Goal: Task Accomplishment & Management: Complete application form

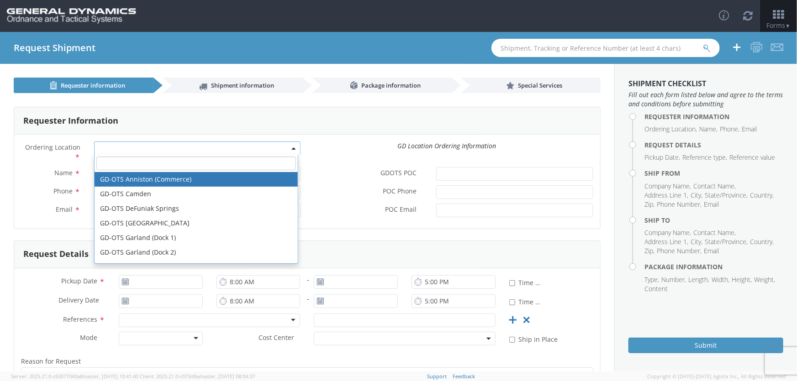
click at [292, 144] on span at bounding box center [197, 149] width 206 height 14
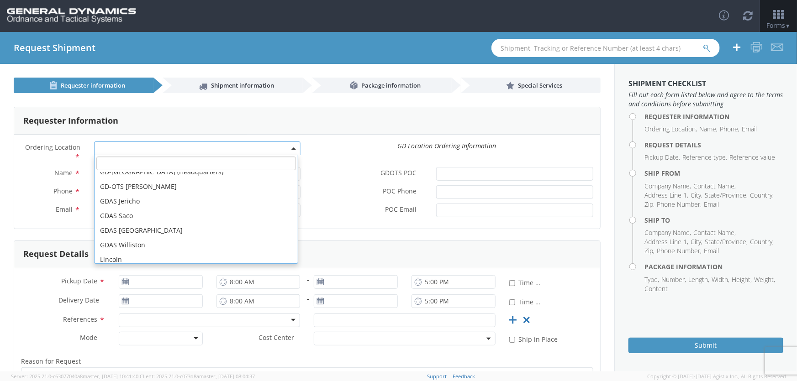
scroll to position [347, 0]
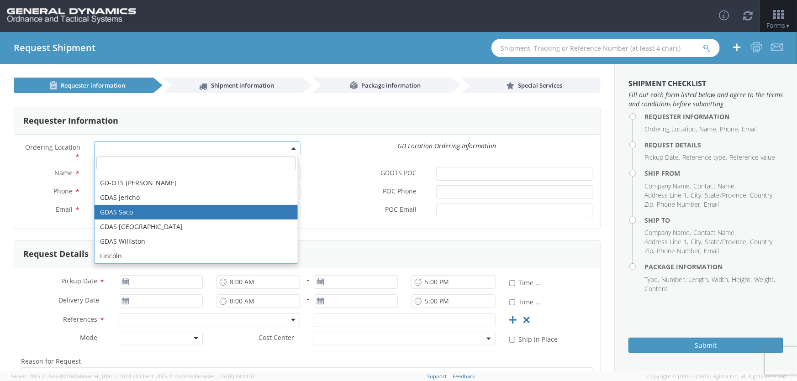
click at [344, 198] on div "POC Phone *" at bounding box center [453, 192] width 293 height 14
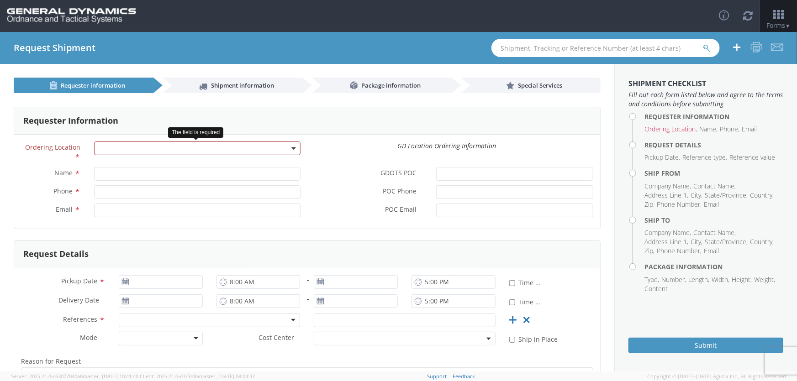
click at [288, 145] on span at bounding box center [197, 149] width 206 height 14
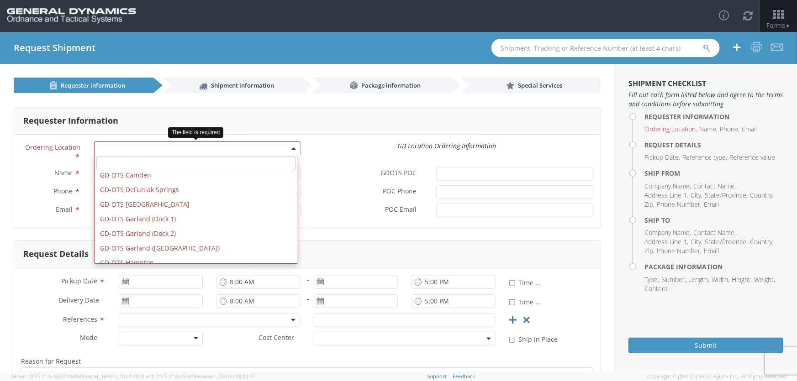
scroll to position [0, 0]
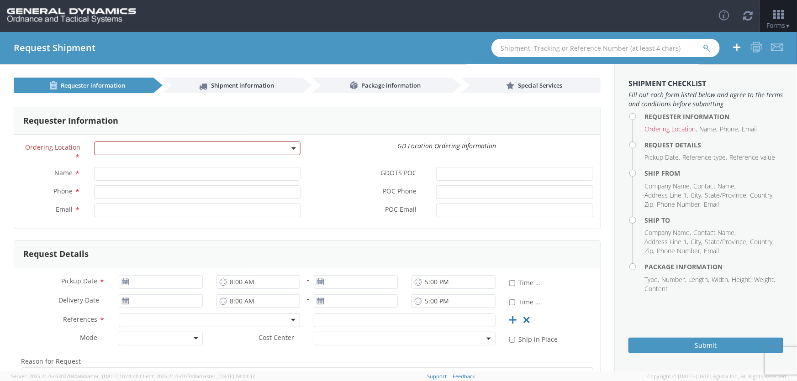
click at [332, 190] on label "POC Phone *" at bounding box center [368, 191] width 122 height 12
click at [436, 190] on input "POC Phone *" at bounding box center [514, 192] width 157 height 14
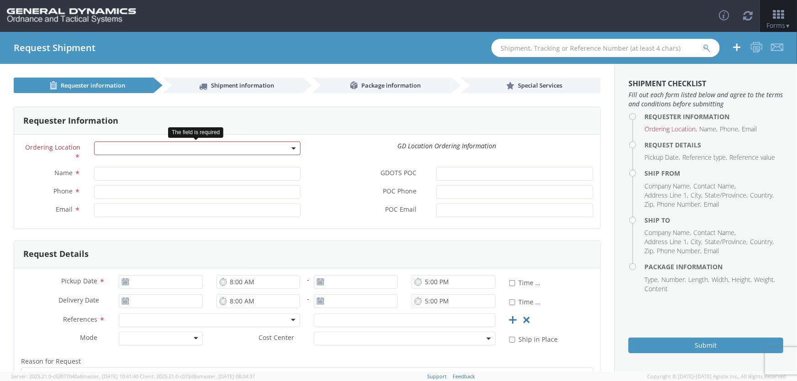
click at [230, 147] on span at bounding box center [197, 149] width 206 height 14
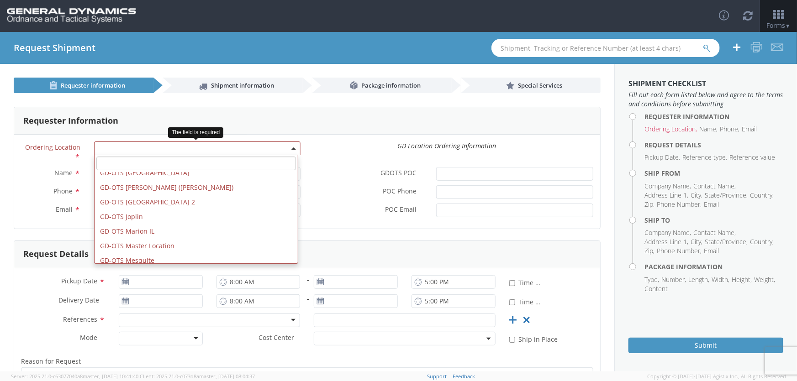
scroll to position [128, 0]
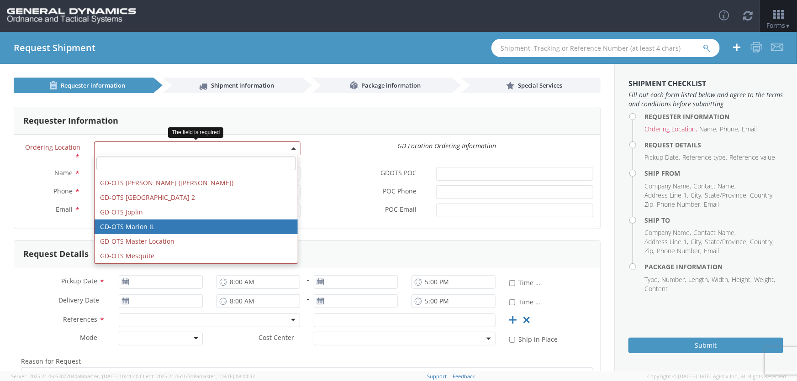
select select "313"
type input "[EMAIL_ADDRESS][DOMAIN_NAME]"
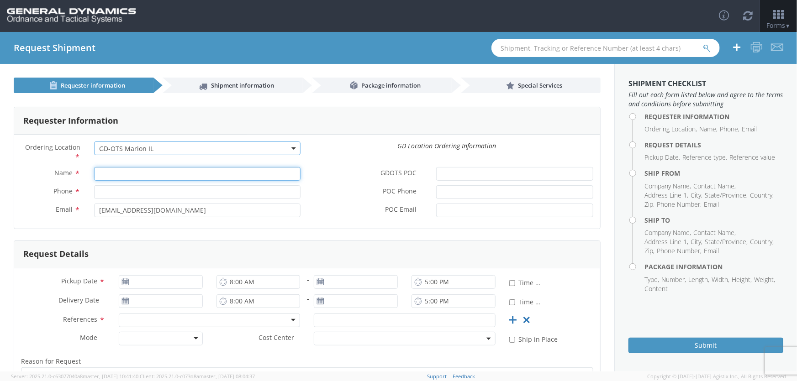
click at [134, 174] on input "Name *" at bounding box center [197, 174] width 206 height 14
type input "[PERSON_NAME]"
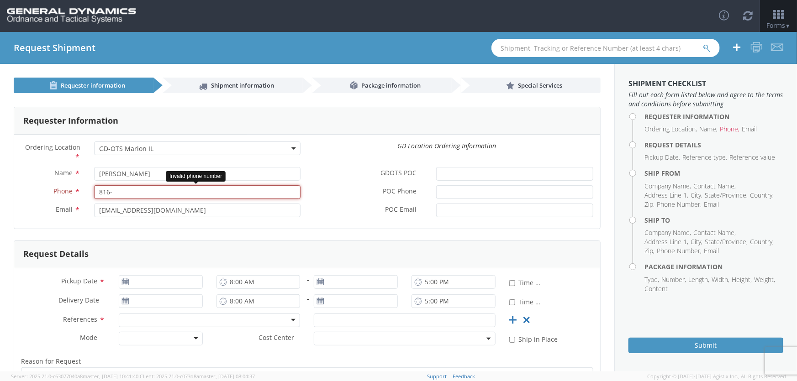
click at [175, 195] on input "816-" at bounding box center [197, 192] width 206 height 14
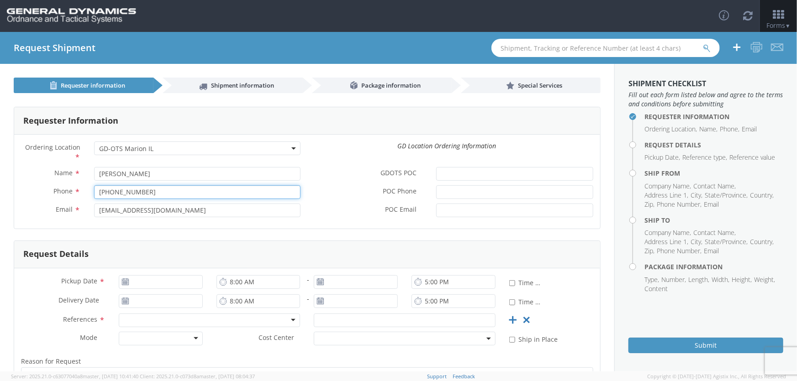
type input "[PHONE_NUMBER]"
type input "[EMAIL_ADDRESS][DOMAIN_NAME]"
click at [342, 166] on div "Ordering Location * GD-OTS Anniston (Commerce) GD-OTS [GEOGRAPHIC_DATA] [GEOGRA…" at bounding box center [307, 155] width 586 height 26
click at [123, 283] on icon at bounding box center [126, 282] width 8 height 7
click at [137, 279] on input "[DATE]" at bounding box center [161, 282] width 84 height 14
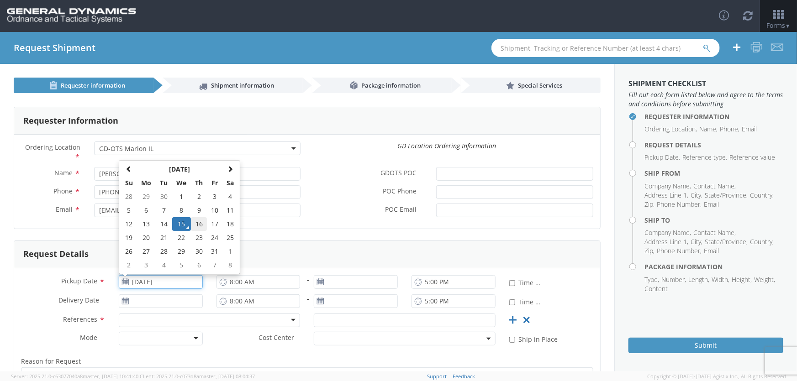
click at [200, 225] on td "16" at bounding box center [199, 224] width 16 height 14
type input "[DATE]"
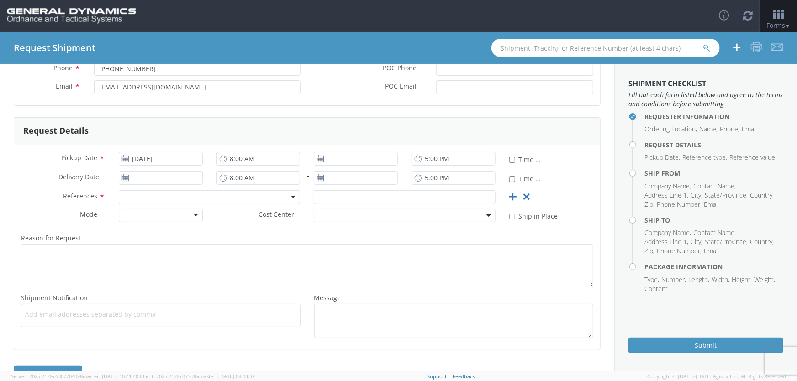
scroll to position [124, 0]
click at [136, 194] on div at bounding box center [210, 197] width 182 height 14
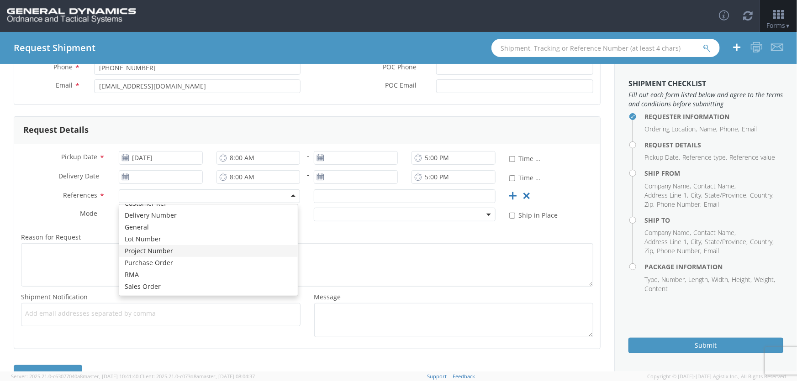
scroll to position [0, 0]
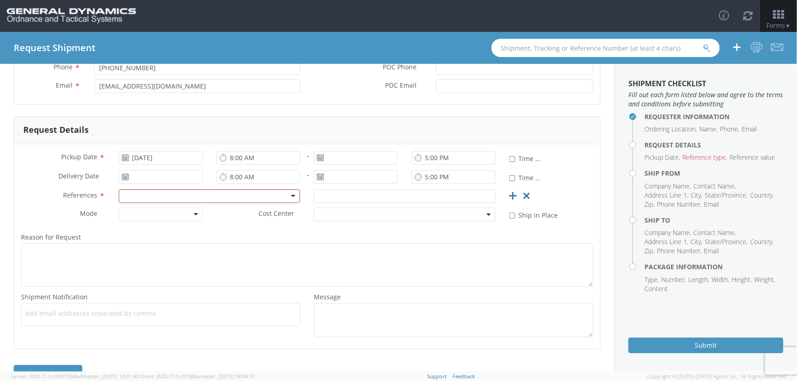
click at [60, 196] on label "References *" at bounding box center [63, 196] width 98 height 12
click at [320, 157] on use at bounding box center [320, 157] width 6 height 6
click at [238, 157] on input "8:00 AM" at bounding box center [259, 158] width 84 height 14
type input "7:00 AM"
click at [318, 159] on use at bounding box center [320, 157] width 6 height 6
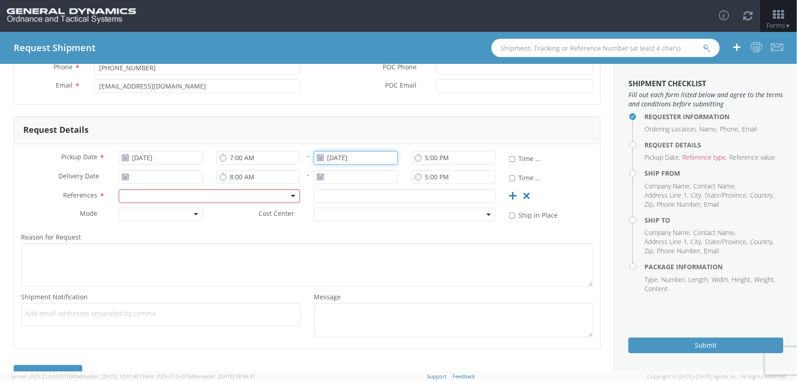
click at [331, 156] on input "[DATE]" at bounding box center [356, 158] width 84 height 14
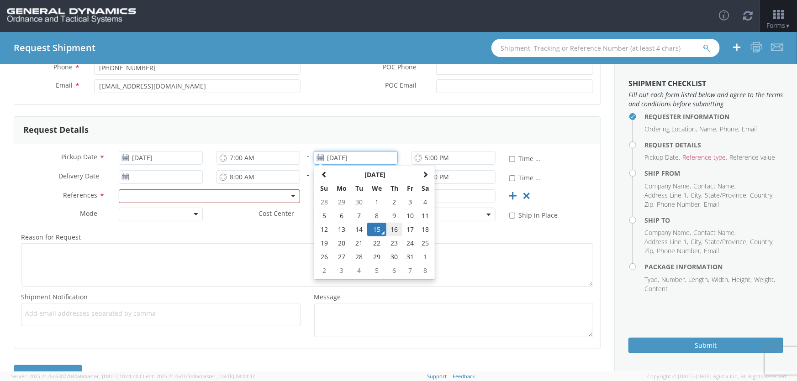
click at [390, 229] on td "16" at bounding box center [394, 230] width 16 height 14
type input "[DATE]"
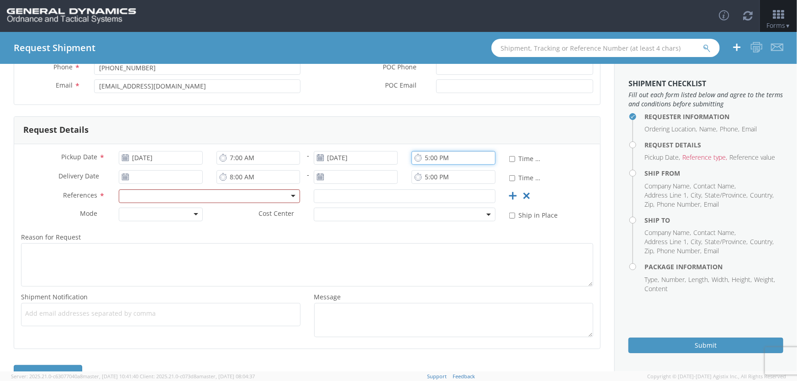
click at [424, 159] on input "5:00 PM" at bounding box center [454, 158] width 84 height 14
type input "2:00 PM"
click at [123, 176] on use at bounding box center [125, 177] width 6 height 6
click at [124, 177] on use at bounding box center [125, 177] width 6 height 6
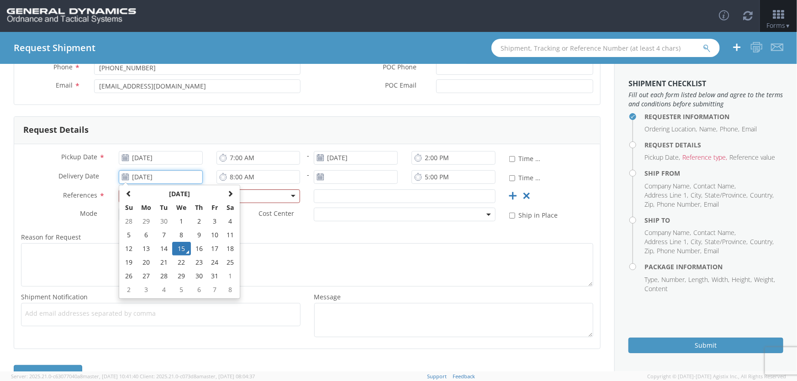
click at [141, 173] on input "[DATE]" at bounding box center [161, 177] width 84 height 14
click at [142, 262] on td "20" at bounding box center [146, 263] width 19 height 14
type input "[DATE]"
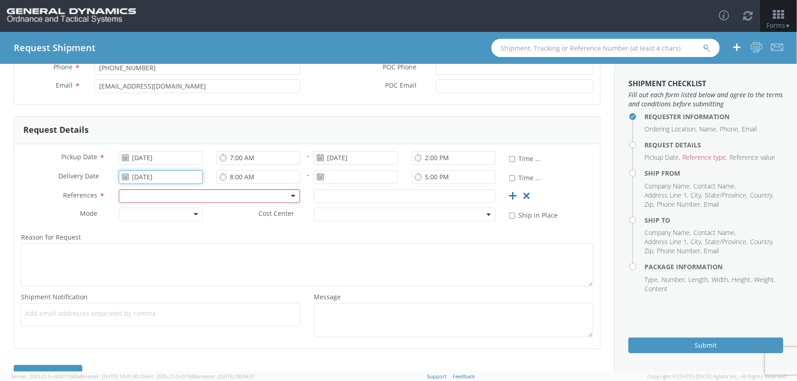
click at [170, 181] on input "[DATE]" at bounding box center [161, 177] width 84 height 14
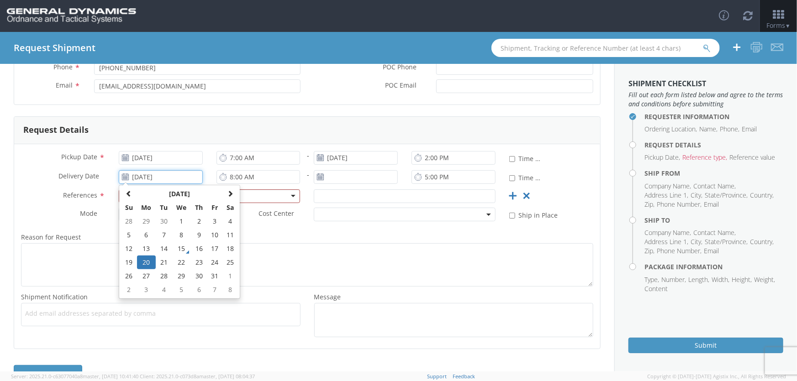
drag, startPoint x: 173, startPoint y: 176, endPoint x: 109, endPoint y: 169, distance: 64.3
click at [109, 170] on div "Delivery Date * [DATE] [DATE] Su Mo Tu We Th Fr Sa 28 29 30 1 2 3 4 5 6 7 8 9 1…" at bounding box center [112, 177] width 196 height 14
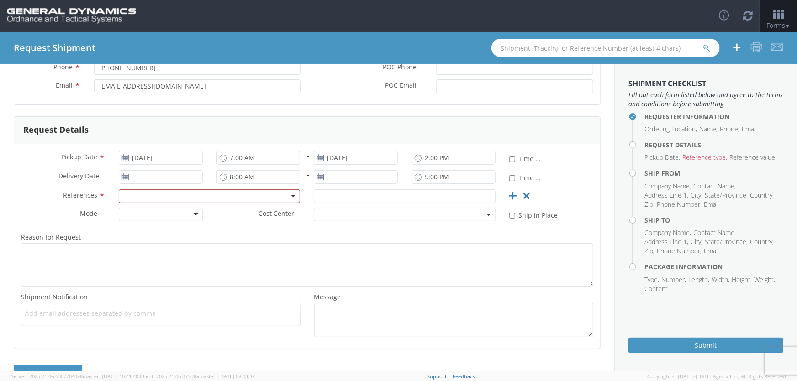
click at [324, 228] on div "Reason for Request * Shipment Notification * Add email addresses separated by c…" at bounding box center [307, 284] width 586 height 115
click at [180, 198] on div at bounding box center [210, 197] width 182 height 14
click at [328, 198] on input "text" at bounding box center [405, 197] width 182 height 14
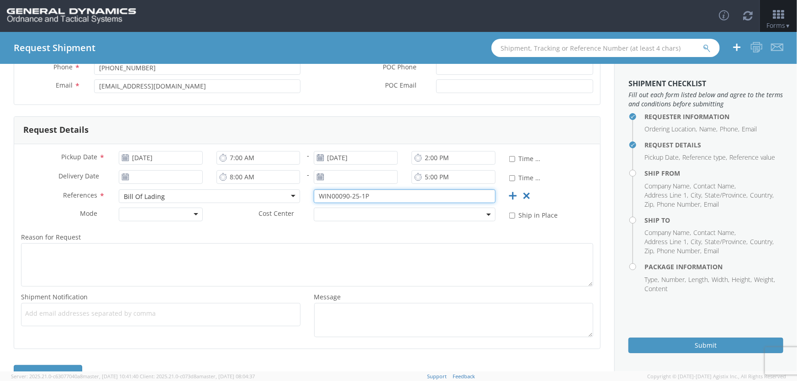
type input "WIN00090-25-1P"
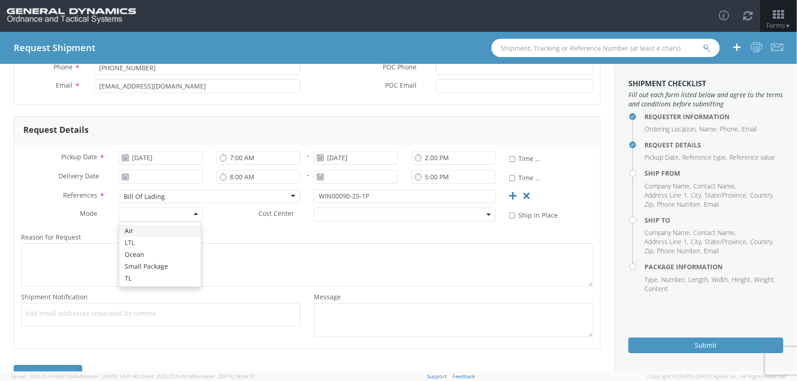
click at [163, 213] on div at bounding box center [161, 215] width 84 height 14
click at [343, 219] on span at bounding box center [405, 215] width 182 height 14
click at [217, 236] on label "Reason for Request *" at bounding box center [307, 238] width 586 height 12
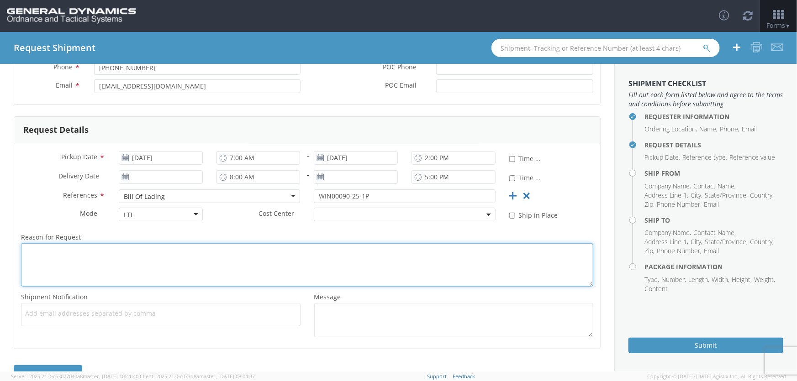
click at [217, 243] on textarea "Reason for Request *" at bounding box center [307, 264] width 572 height 43
click at [50, 251] on textarea "Reason for Request *" at bounding box center [307, 264] width 572 height 43
type textarea "[PERSON_NAME] AT [GEOGRAPHIC_DATA] ARMY AMMUNITION PLANT HAS AN ORDER OF 20MM P…"
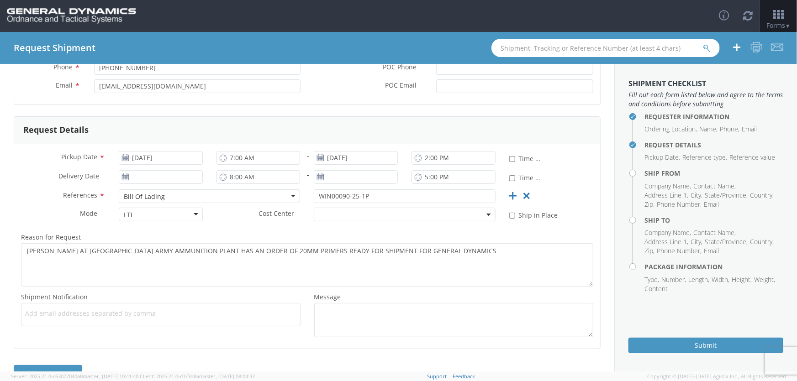
click at [58, 316] on span "Add email addresses separated by comma" at bounding box center [160, 313] width 271 height 9
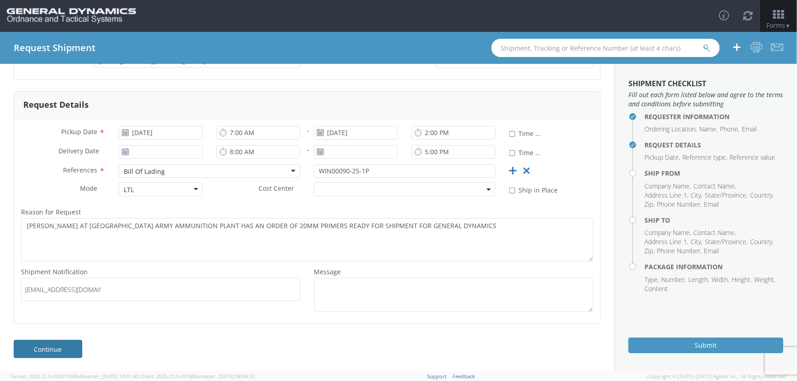
type input "[EMAIL_ADDRESS][DOMAIN_NAME]"
click at [64, 347] on link "Continue" at bounding box center [48, 349] width 69 height 18
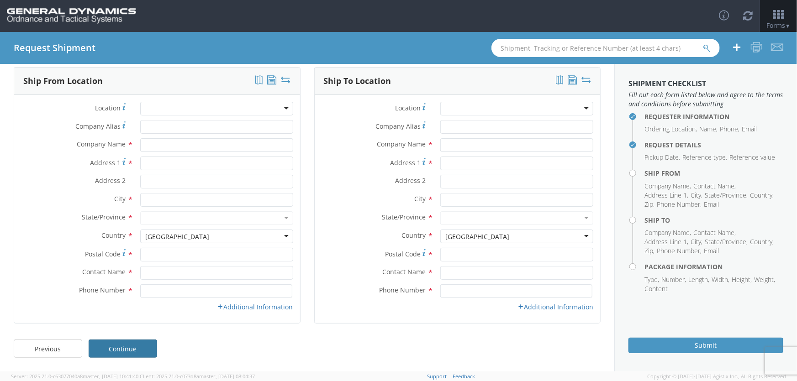
scroll to position [39, 0]
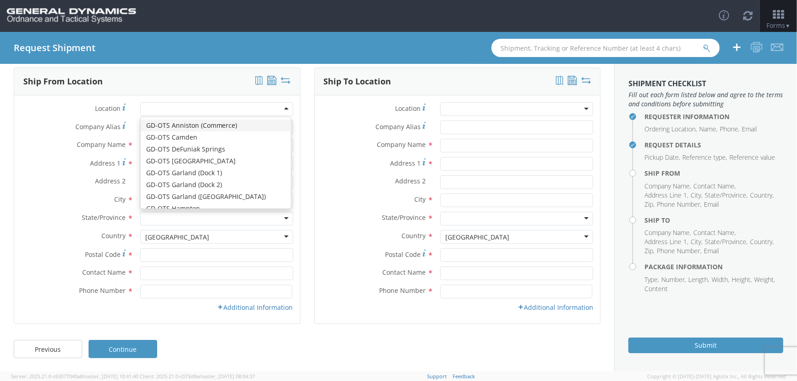
click at [285, 108] on div at bounding box center [216, 109] width 153 height 14
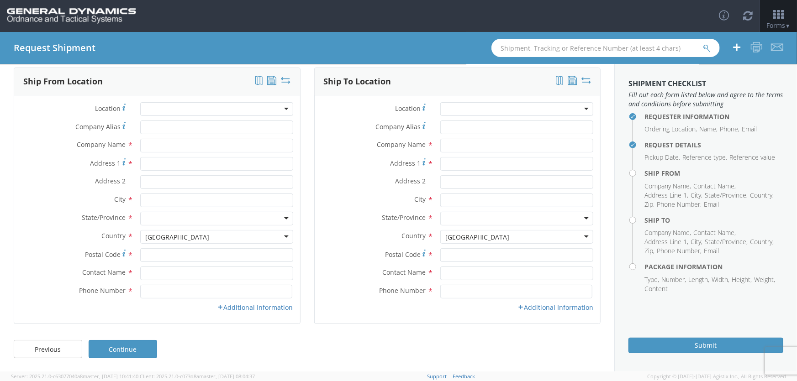
click at [26, 175] on label "Address 2 *" at bounding box center [73, 181] width 119 height 12
click at [140, 175] on input "Address 2 *" at bounding box center [216, 182] width 153 height 14
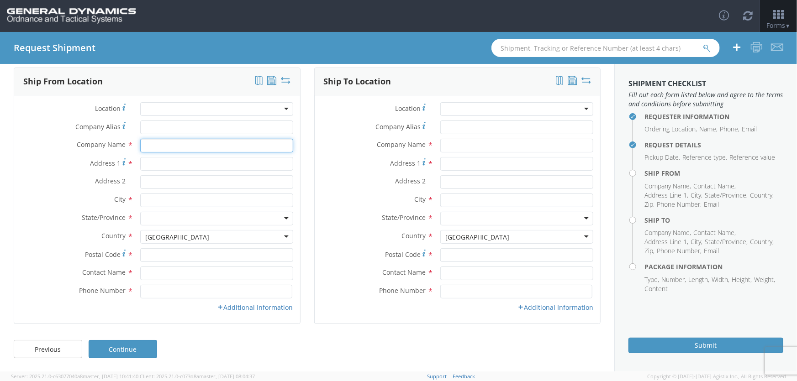
click at [164, 146] on input "text" at bounding box center [216, 146] width 153 height 14
type input "[PERSON_NAME]"
type input "[STREET_ADDRESS]"
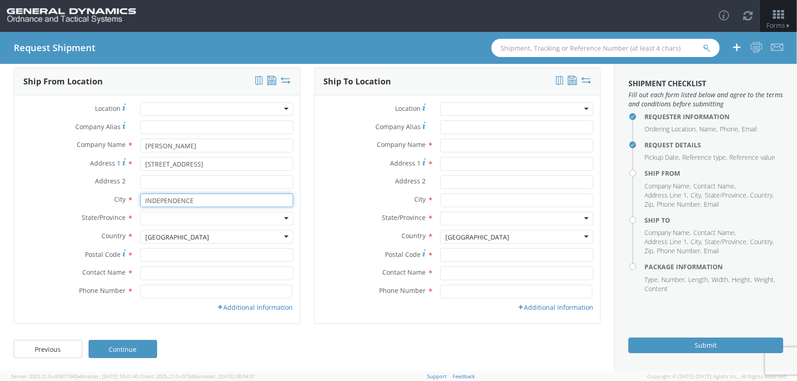
type input "INDEPENDENCE"
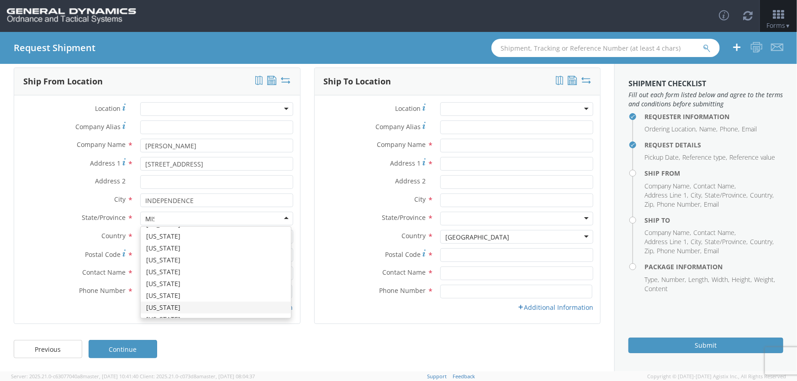
scroll to position [0, 0]
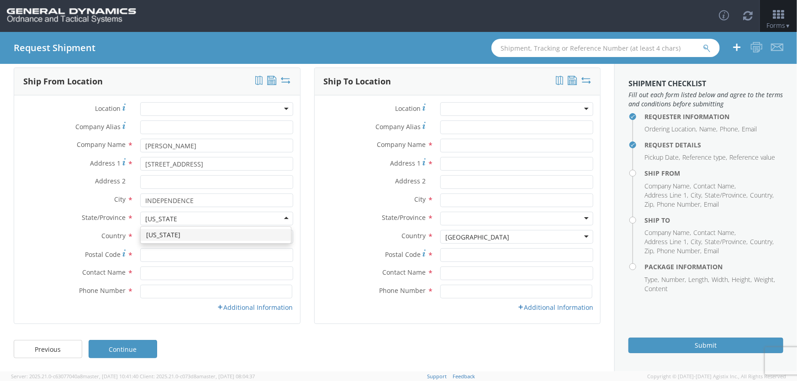
type input "[US_STATE]"
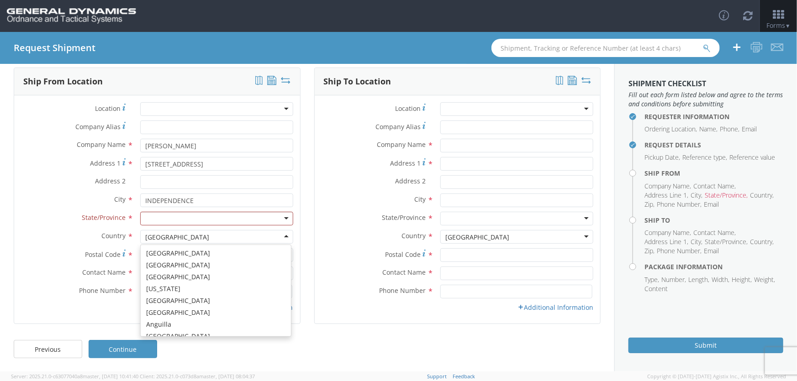
scroll to position [2302, 0]
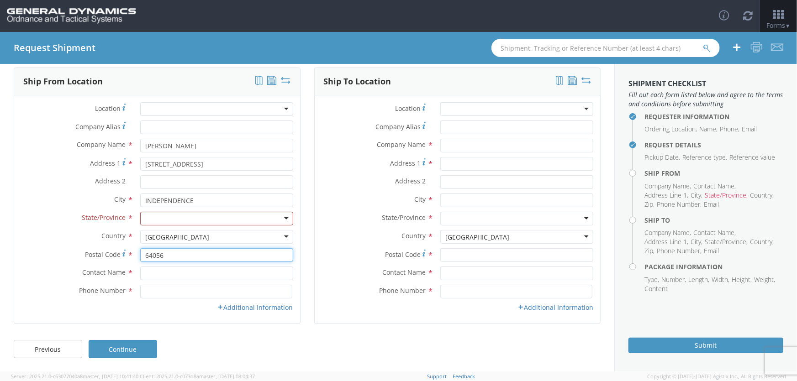
type input "64056"
type input "[PERSON_NAME]"
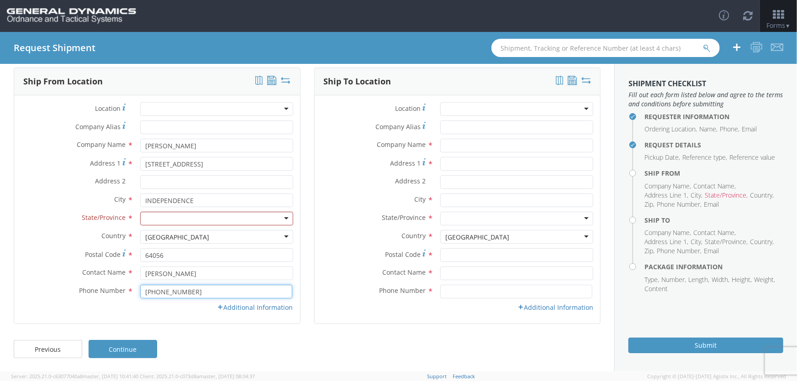
type input "[PHONE_NUMBER]"
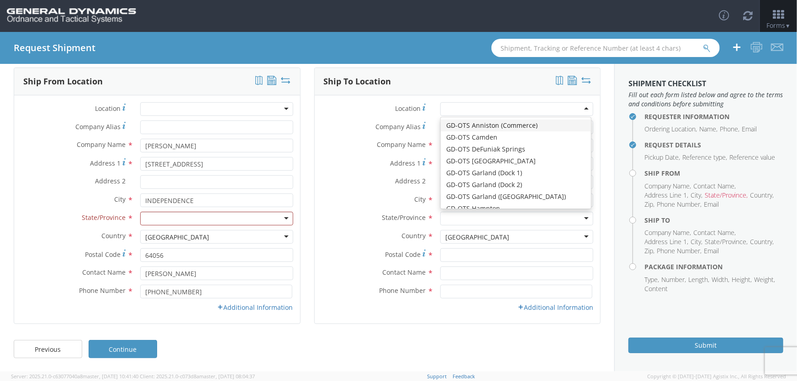
click at [517, 106] on div at bounding box center [516, 109] width 153 height 14
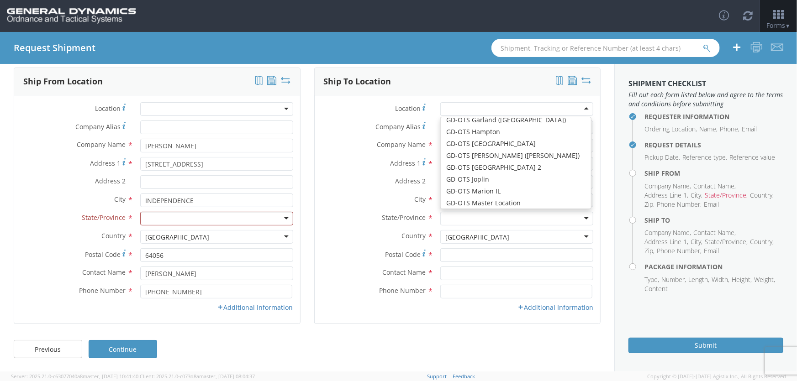
scroll to position [100, 0]
type input "GD-OTS Marion IL"
type input "[STREET_ADDRESS][PERSON_NAME]"
type input "[PERSON_NAME]"
type input "62959"
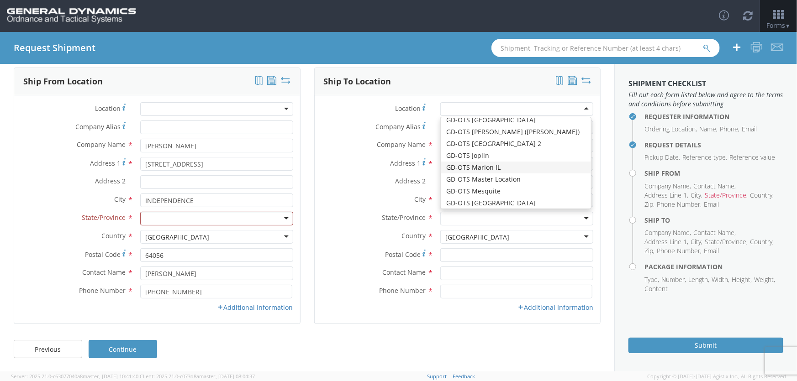
type input "[PHONE_NUMBER]"
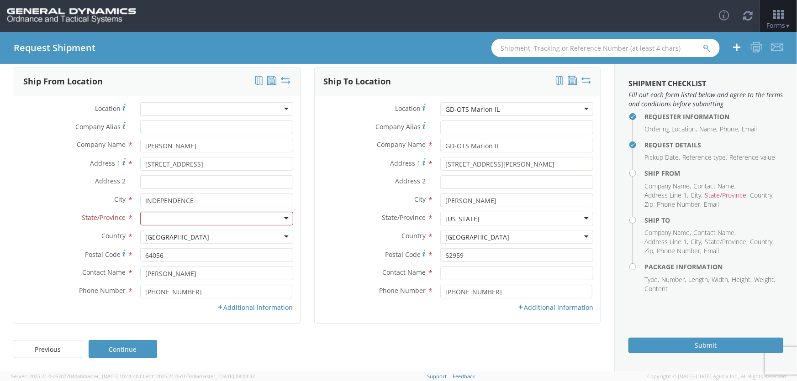
click at [206, 214] on div at bounding box center [216, 219] width 153 height 14
type input "[US_STATE]"
click at [282, 216] on div at bounding box center [216, 219] width 153 height 14
click at [340, 306] on div "Additional Information" at bounding box center [458, 307] width 286 height 9
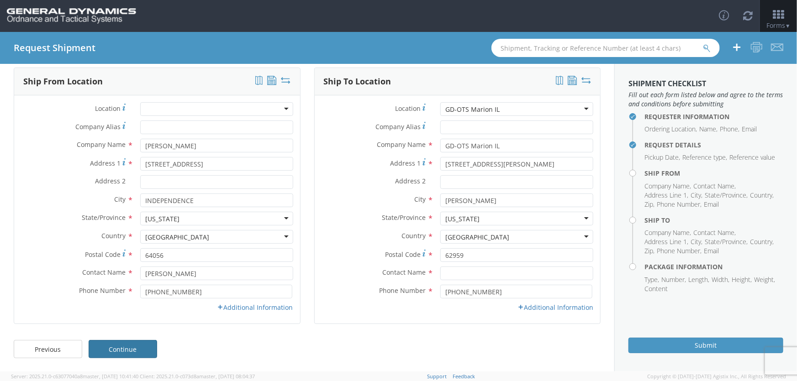
click at [114, 348] on link "Continue" at bounding box center [123, 349] width 69 height 18
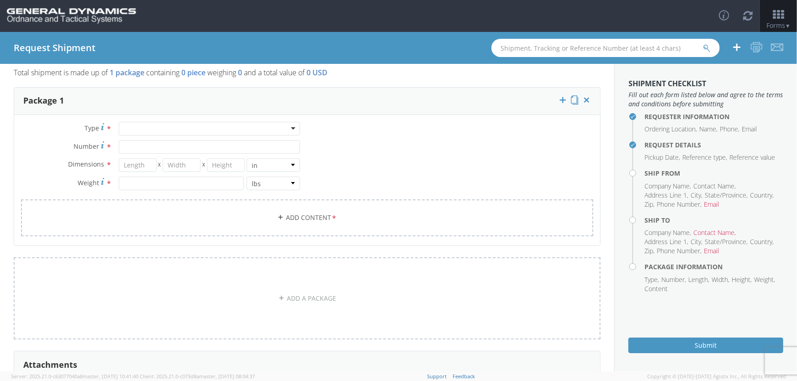
click at [290, 128] on div at bounding box center [210, 129] width 182 height 14
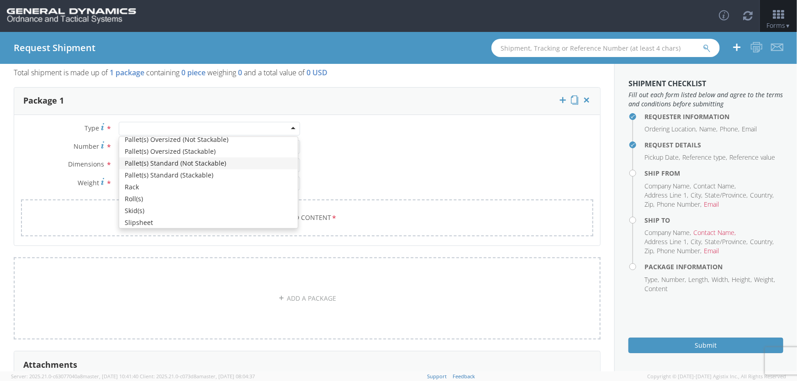
scroll to position [249, 0]
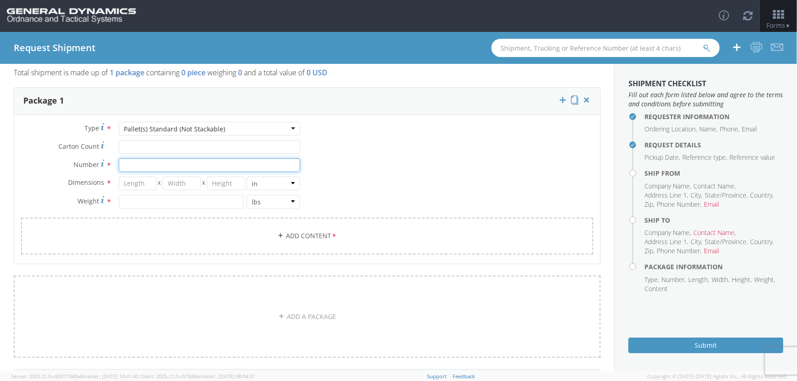
click at [146, 163] on input "Number *" at bounding box center [210, 166] width 182 height 14
type input "1"
click at [143, 183] on input "number" at bounding box center [138, 184] width 38 height 14
type input "40"
type input "48"
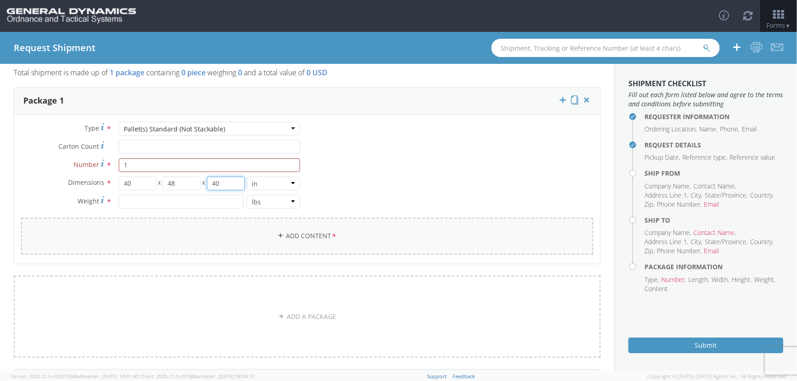
type input "40"
click at [151, 201] on input "number" at bounding box center [181, 202] width 125 height 14
type input "412"
click at [401, 169] on div "Type * Pallet(s) Standard (Not Stackable) Pallet(s) Standard (Not Stackable) Ba…" at bounding box center [307, 194] width 586 height 144
click at [164, 147] on input "Carton Count *" at bounding box center [210, 147] width 182 height 14
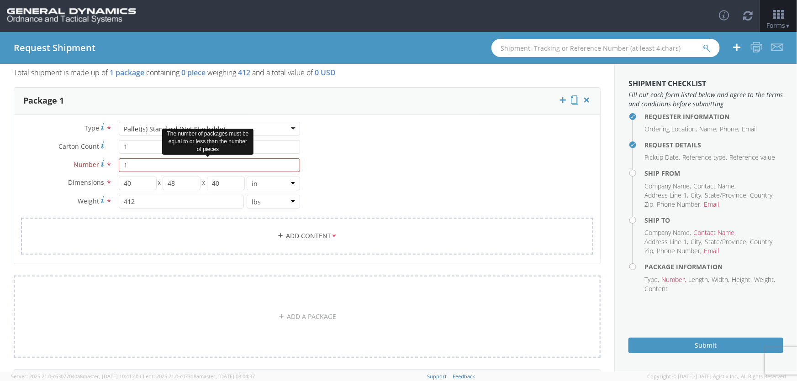
click at [383, 156] on div "Type * Pallet(s) Standard (Not Stackable) Pallet(s) Standard (Not Stackable) Ba…" at bounding box center [307, 194] width 586 height 144
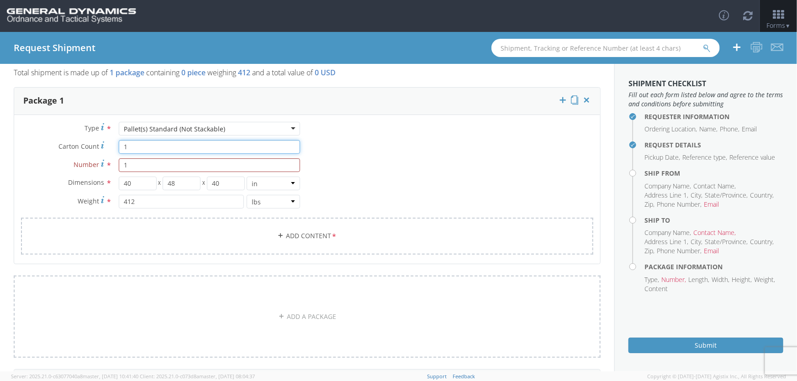
click at [132, 148] on input "1" at bounding box center [210, 147] width 182 height 14
drag, startPoint x: 132, startPoint y: 148, endPoint x: 114, endPoint y: 148, distance: 18.3
click at [114, 148] on div "1" at bounding box center [210, 147] width 196 height 14
type input "9"
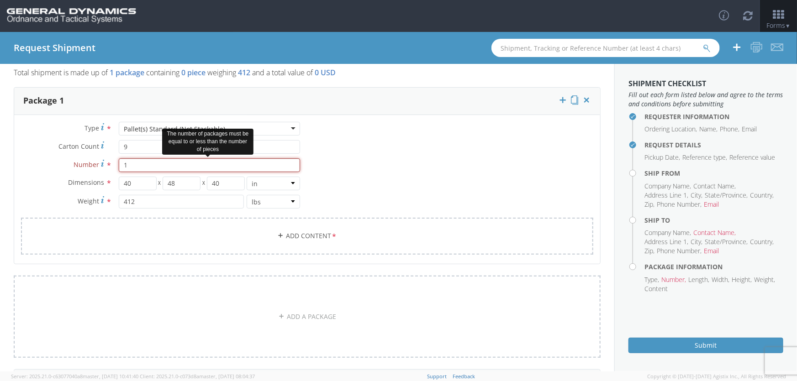
click at [133, 168] on input "1" at bounding box center [210, 166] width 182 height 14
click at [391, 164] on div "Type * Pallet(s) Standard (Not Stackable) Pallet(s) Standard (Not Stackable) Ba…" at bounding box center [307, 194] width 586 height 144
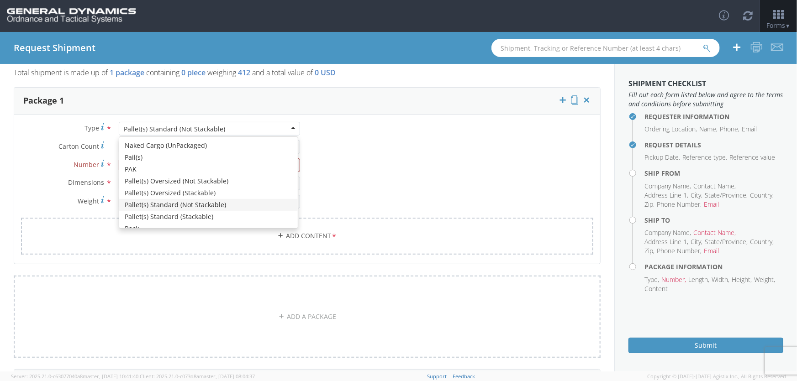
click at [384, 176] on div "Type * Pallet(s) Standard (Not Stackable) Pallet(s) Standard (Not Stackable) Ba…" at bounding box center [307, 194] width 586 height 144
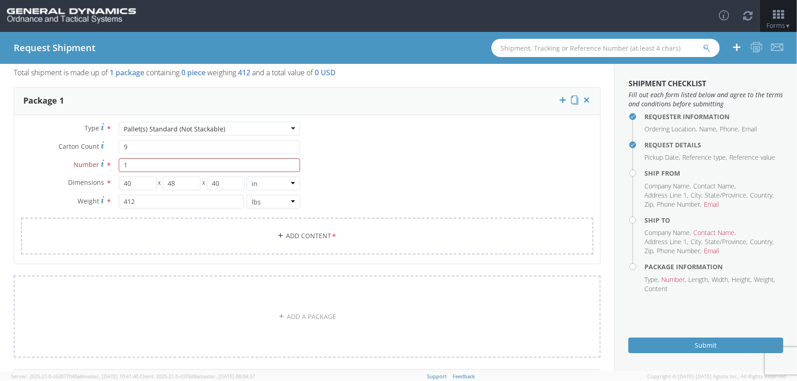
click at [266, 131] on div "Pallet(s) Standard (Not Stackable)" at bounding box center [210, 129] width 182 height 14
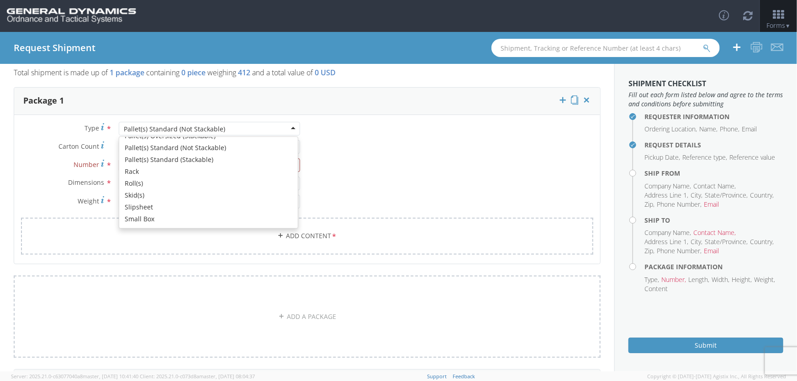
scroll to position [280, 0]
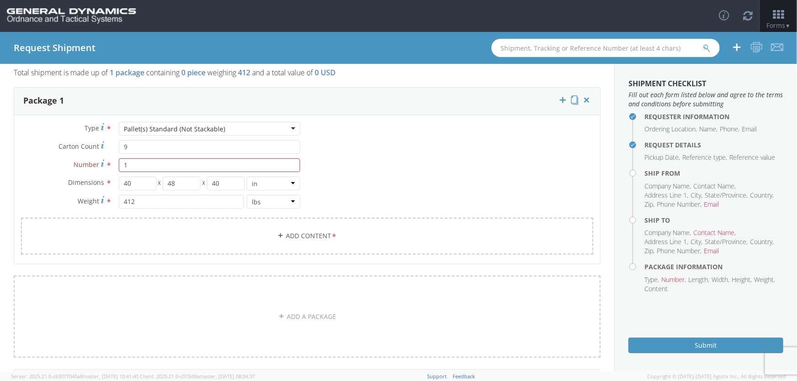
click at [147, 175] on div "Type * Pallet(s) Standard (Not Stackable) Pallet(s) Standard (Not Stackable) Ba…" at bounding box center [160, 170] width 293 height 96
click at [334, 173] on div "Type * Pallet(s) Standard (Not Stackable) Pallet(s) Standard (Not Stackable) Ba…" at bounding box center [307, 194] width 586 height 144
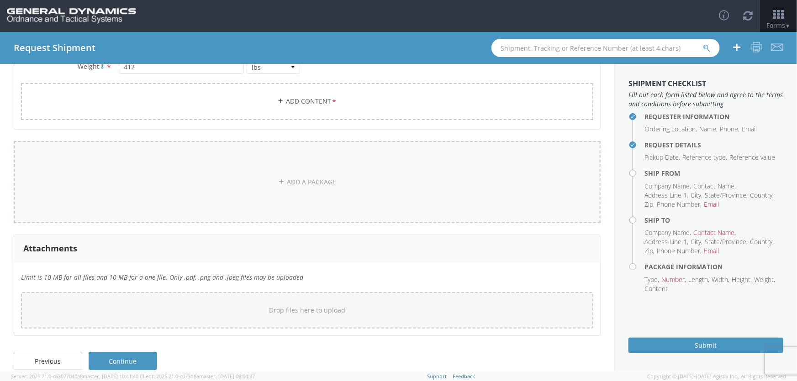
scroll to position [186, 0]
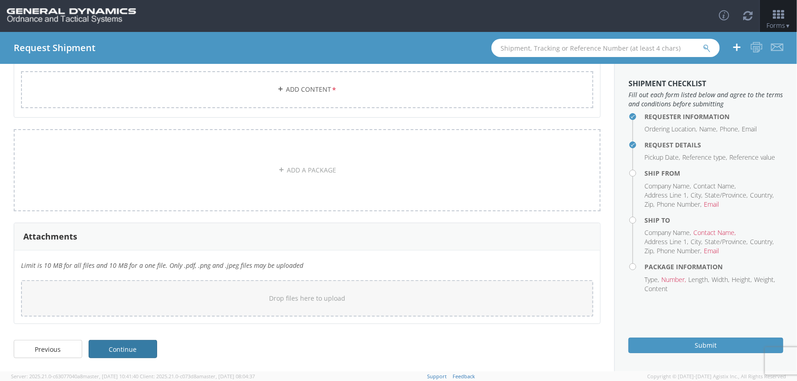
click at [152, 340] on link "Continue" at bounding box center [123, 349] width 69 height 18
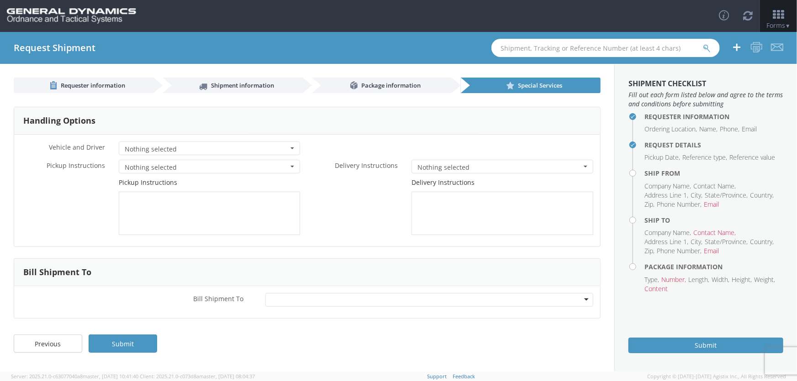
scroll to position [0, 0]
click at [257, 149] on span "Nothing selected" at bounding box center [207, 149] width 164 height 9
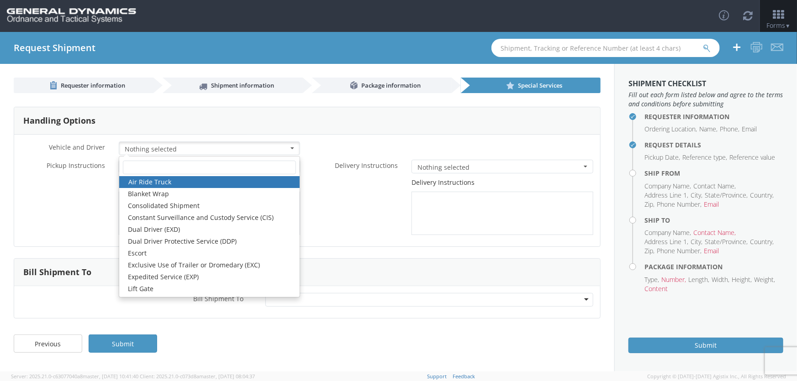
click at [328, 150] on div "* Vehicle and Driver Nothing selected Air Ride Truck Blanket Wrap Consolidated …" at bounding box center [307, 151] width 586 height 18
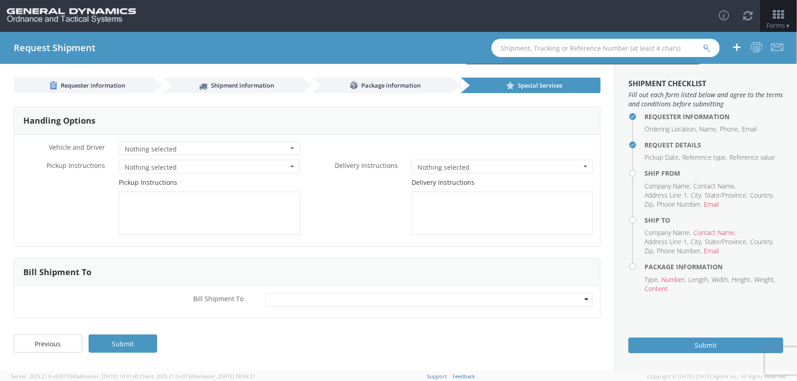
click at [272, 165] on span "Nothing selected" at bounding box center [207, 167] width 164 height 9
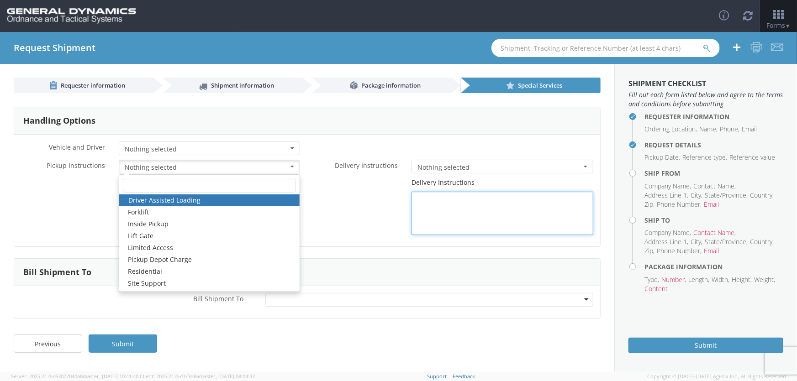
click at [339, 212] on div "Delivery Instructions" at bounding box center [453, 206] width 293 height 57
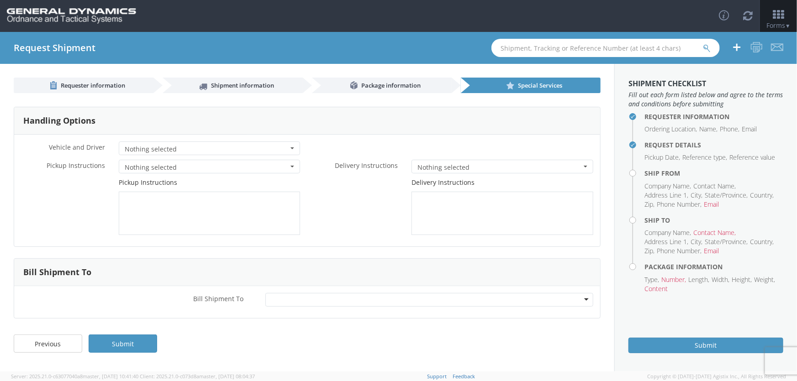
click at [324, 171] on div "* Delivery Instructions Nothing selected Adult Sign Req On Delivery Delivery De…" at bounding box center [453, 167] width 293 height 14
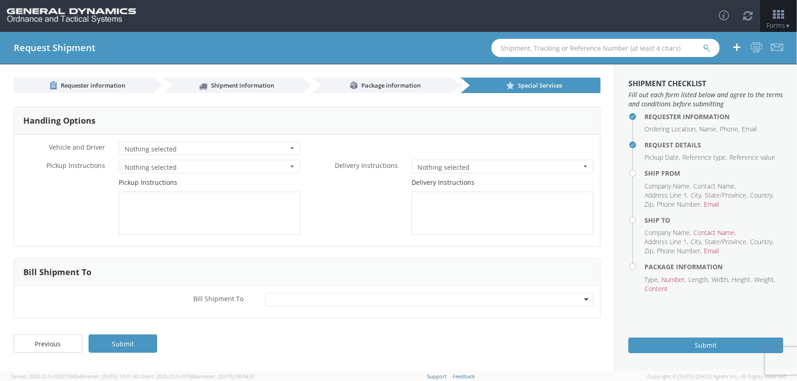
click at [586, 299] on div at bounding box center [429, 300] width 328 height 14
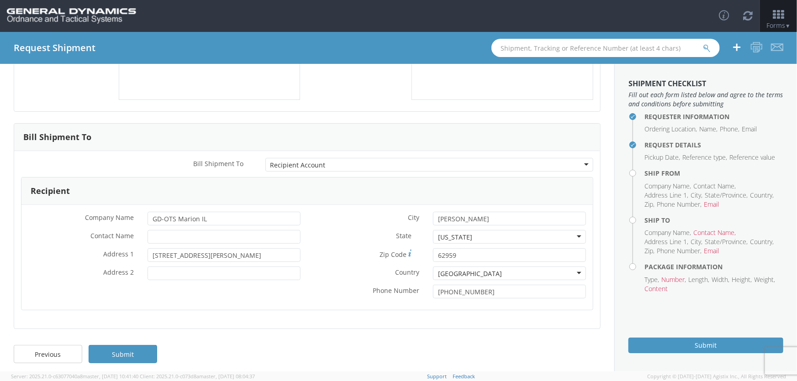
scroll to position [140, 0]
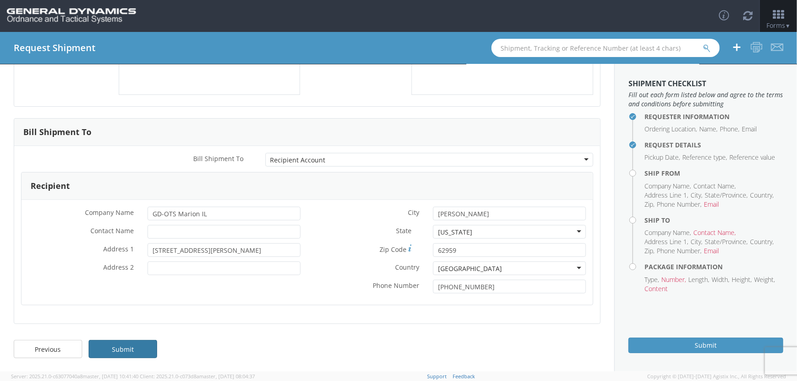
click at [132, 349] on link "Submit" at bounding box center [123, 349] width 69 height 18
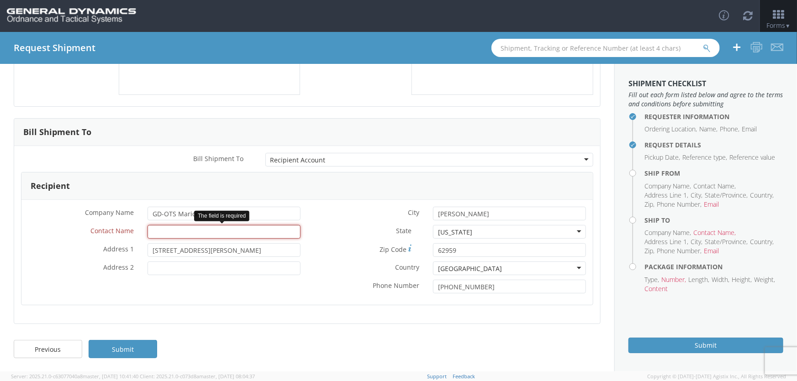
click at [171, 233] on input "* Contact Name" at bounding box center [224, 232] width 153 height 14
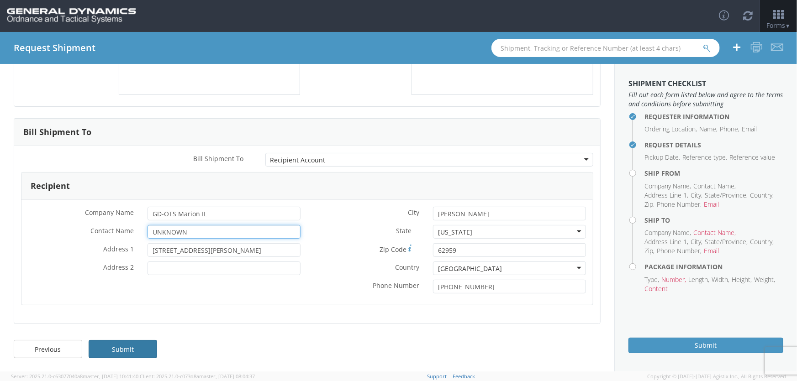
type input "UNKNOWN"
click at [123, 348] on link "Submit" at bounding box center [123, 349] width 69 height 18
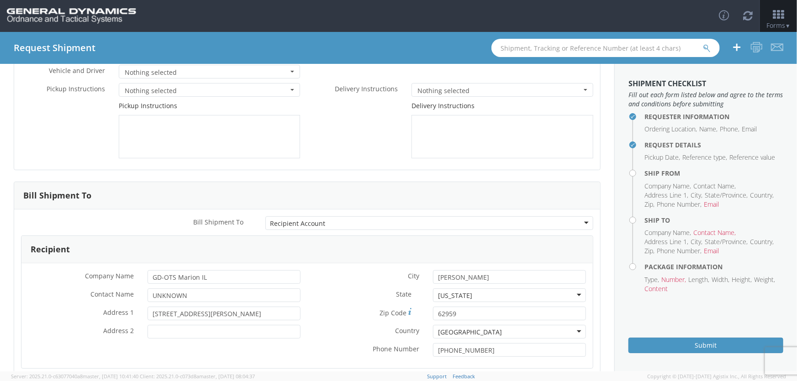
scroll to position [0, 0]
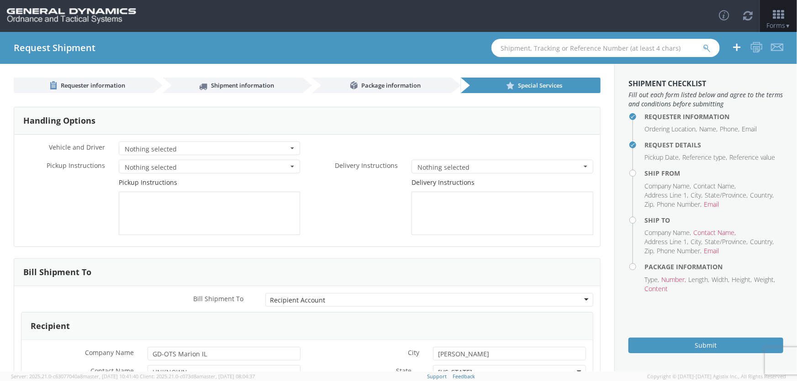
click at [659, 172] on h4 "Ship From" at bounding box center [714, 173] width 139 height 7
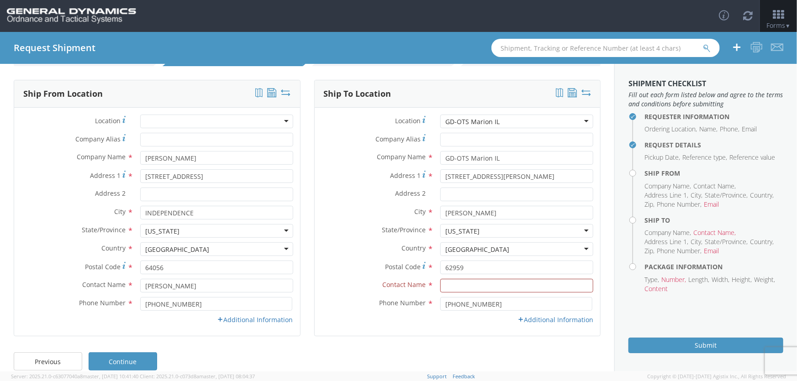
scroll to position [39, 0]
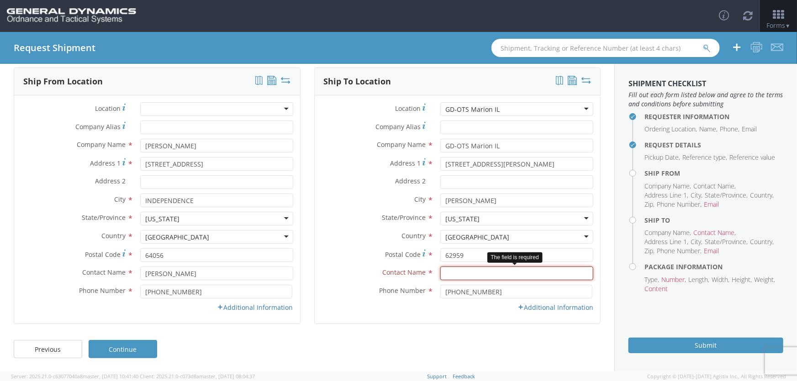
click at [455, 270] on input "text" at bounding box center [516, 274] width 153 height 14
type input "UNKNOWN"
click at [400, 276] on span "Contact Name" at bounding box center [403, 272] width 43 height 9
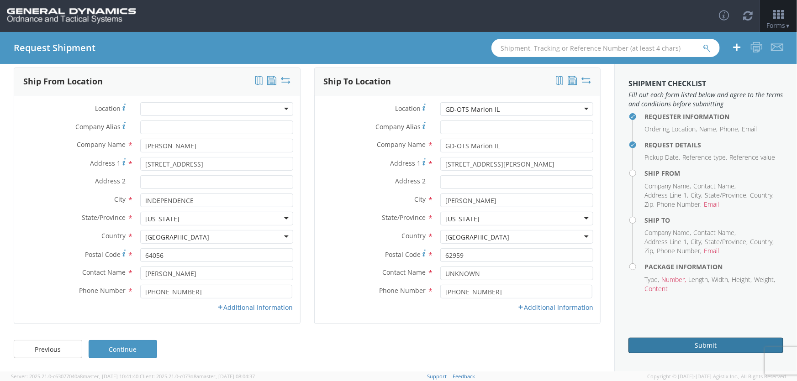
drag, startPoint x: 684, startPoint y: 342, endPoint x: 427, endPoint y: 359, distance: 258.2
click at [427, 359] on div "Requester information Shipment information Package information Special Services…" at bounding box center [398, 218] width 797 height 308
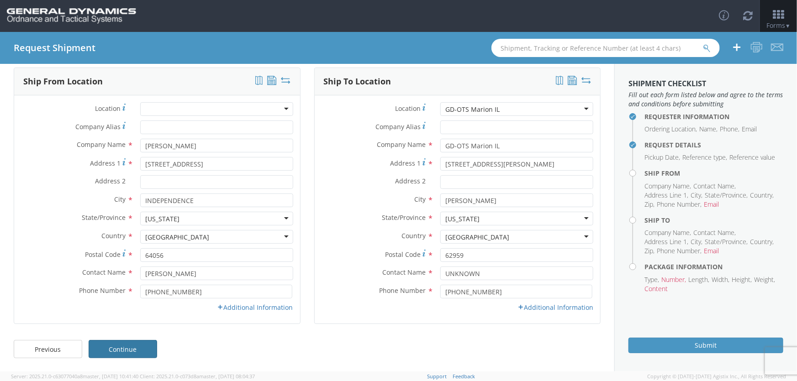
click at [150, 350] on link "Continue" at bounding box center [123, 349] width 69 height 18
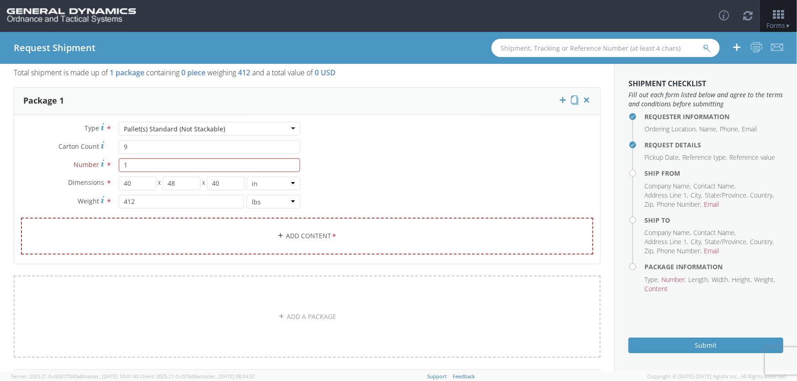
click at [667, 196] on li "Address Line 1" at bounding box center [667, 195] width 44 height 9
click at [135, 147] on input "9" at bounding box center [210, 147] width 182 height 14
click at [132, 165] on input "1" at bounding box center [210, 166] width 182 height 14
type input "1"
type input "9"
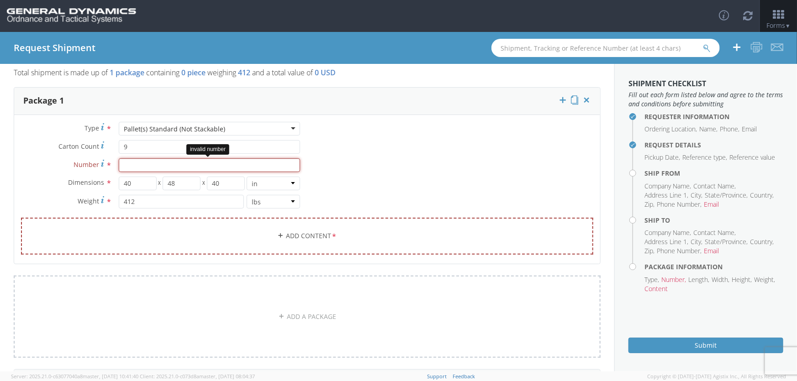
click at [148, 160] on input "Number *" at bounding box center [210, 166] width 182 height 14
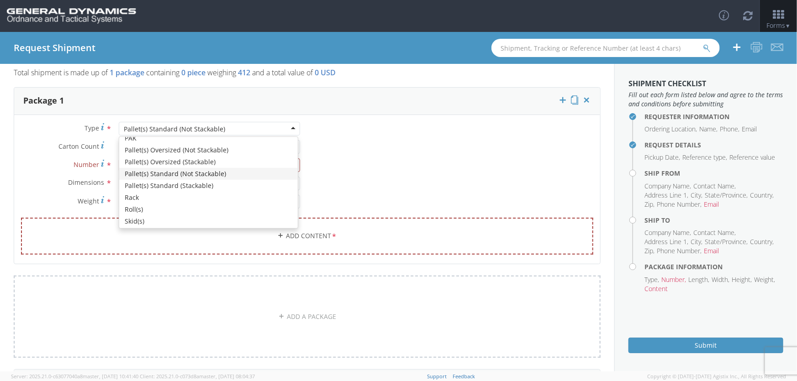
click at [288, 128] on div "Pallet(s) Standard (Not Stackable)" at bounding box center [210, 129] width 182 height 14
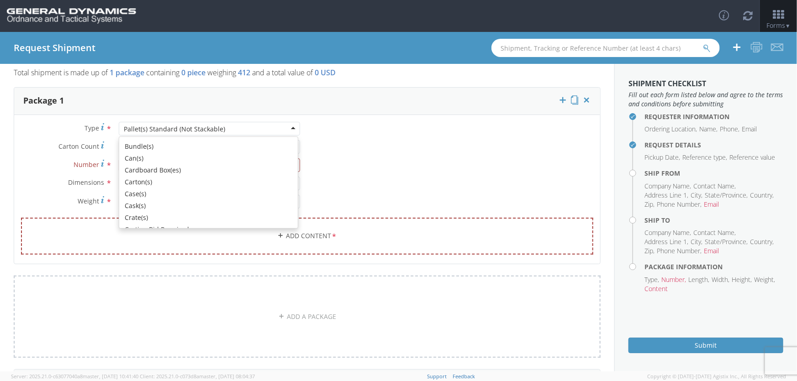
scroll to position [68, 0]
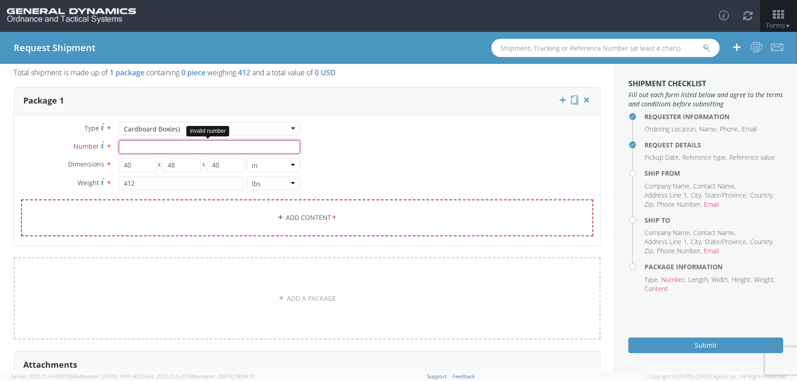
click at [142, 150] on input "Number *" at bounding box center [210, 147] width 182 height 14
click at [217, 126] on div "Cardboard Box(es)" at bounding box center [210, 129] width 182 height 14
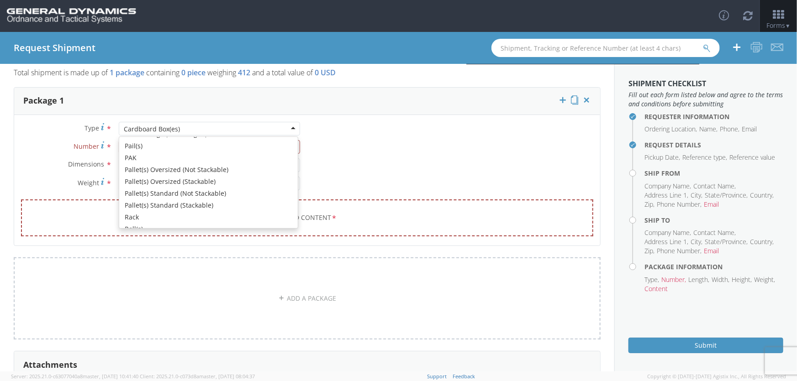
scroll to position [265, 0]
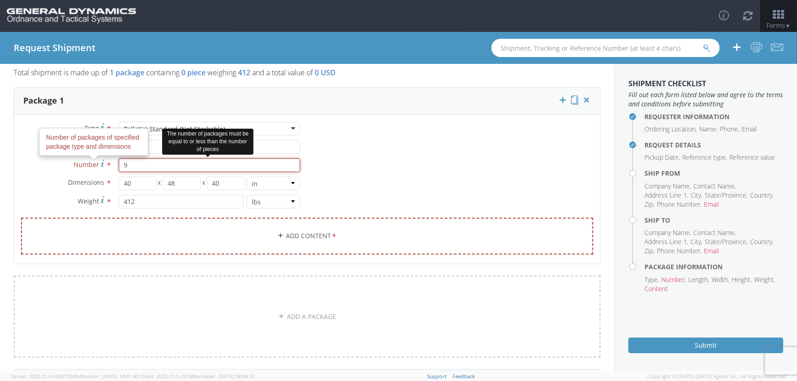
drag, startPoint x: 142, startPoint y: 165, endPoint x: 93, endPoint y: 171, distance: 48.8
click at [93, 171] on div "Number Number of packages of specified package type and dimensions * 9 The numb…" at bounding box center [160, 166] width 293 height 14
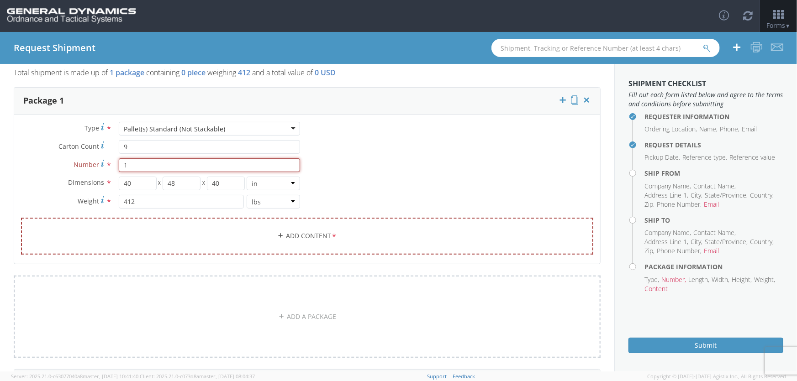
type input "1"
click at [444, 167] on div "Type * Pallet(s) Standard (Not Stackable) Pallet(s) Standard (Not Stackable) Ba…" at bounding box center [307, 194] width 586 height 144
click at [663, 174] on h4 "Ship From" at bounding box center [714, 173] width 139 height 7
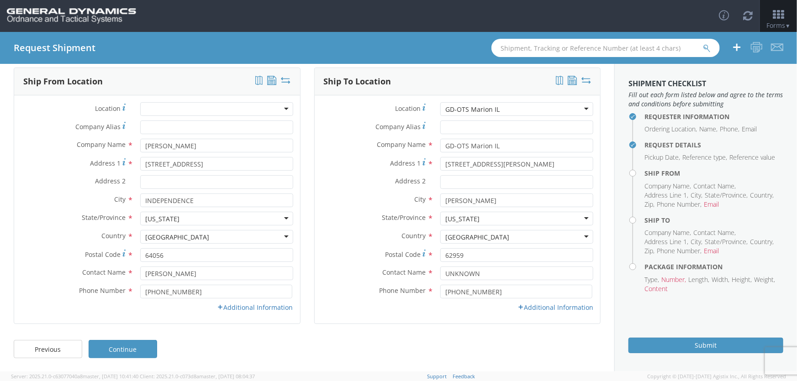
click at [338, 230] on label "Country *" at bounding box center [374, 236] width 119 height 12
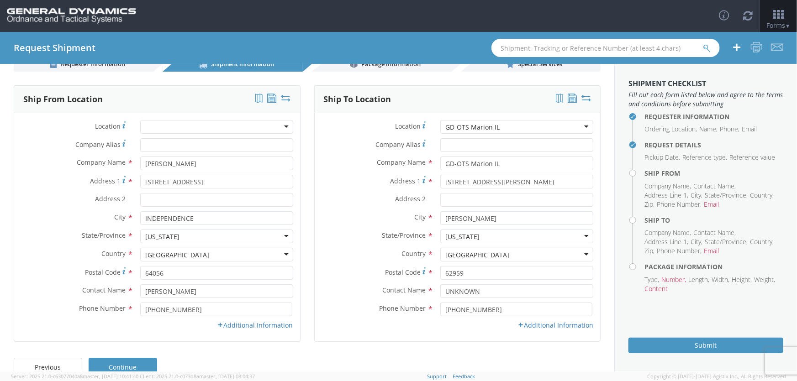
scroll to position [39, 0]
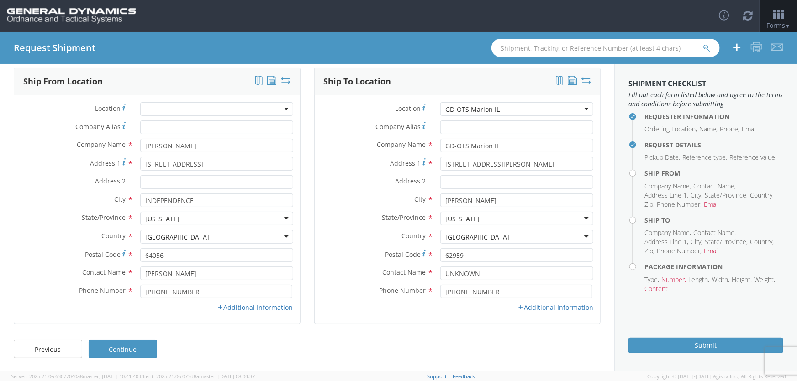
click at [714, 205] on li "Email" at bounding box center [711, 204] width 15 height 9
click at [217, 309] on icon at bounding box center [220, 307] width 6 height 6
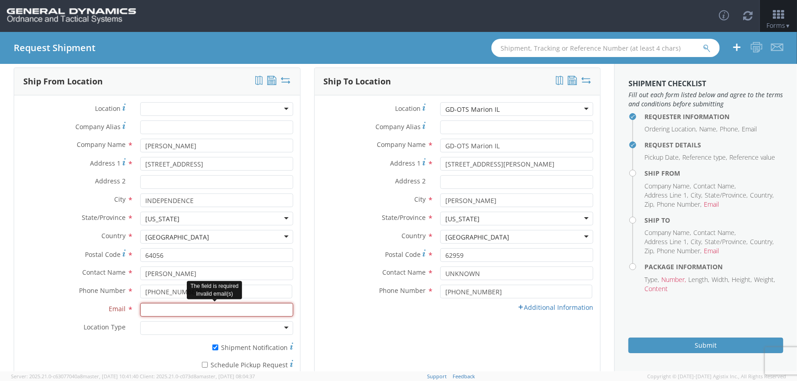
click at [159, 312] on input "Email *" at bounding box center [216, 310] width 153 height 14
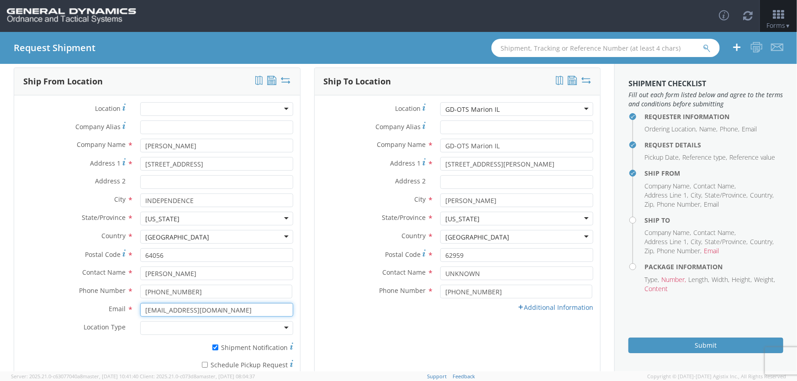
type input "[EMAIL_ADDRESS][DOMAIN_NAME]"
click at [391, 347] on div "Ship To Location Location * GD-OTS [GEOGRAPHIC_DATA] [GEOGRAPHIC_DATA] GD-OTS […" at bounding box center [457, 232] width 287 height 328
click at [285, 329] on div at bounding box center [216, 329] width 153 height 14
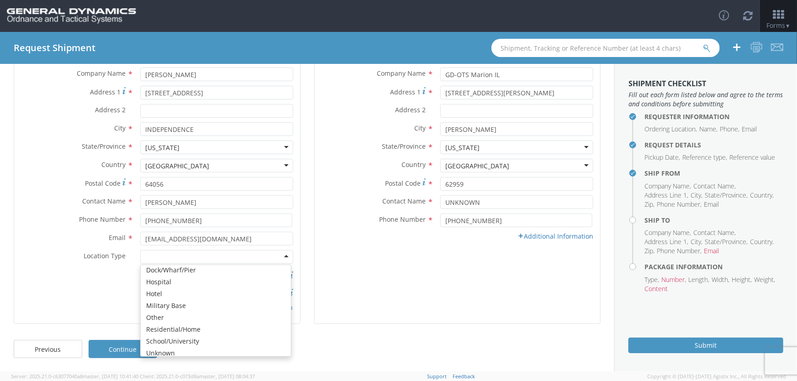
scroll to position [55, 0]
click at [283, 256] on div "Military Base" at bounding box center [216, 257] width 153 height 14
click at [360, 278] on div "Ship To Location Location * GD-OTS [GEOGRAPHIC_DATA] [GEOGRAPHIC_DATA] GD-OTS […" at bounding box center [457, 160] width 287 height 328
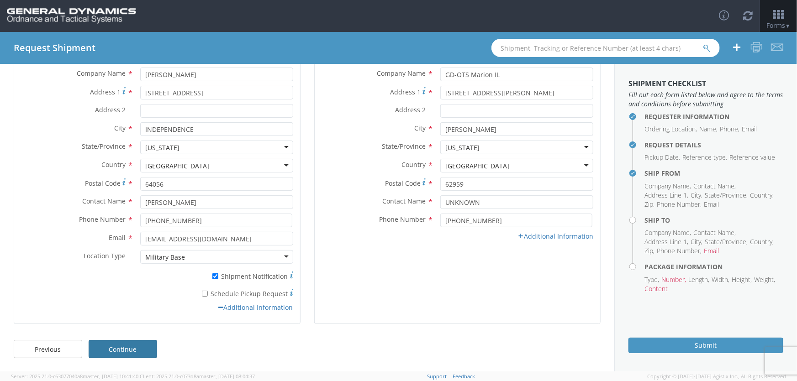
click at [114, 351] on link "Continue" at bounding box center [123, 349] width 69 height 18
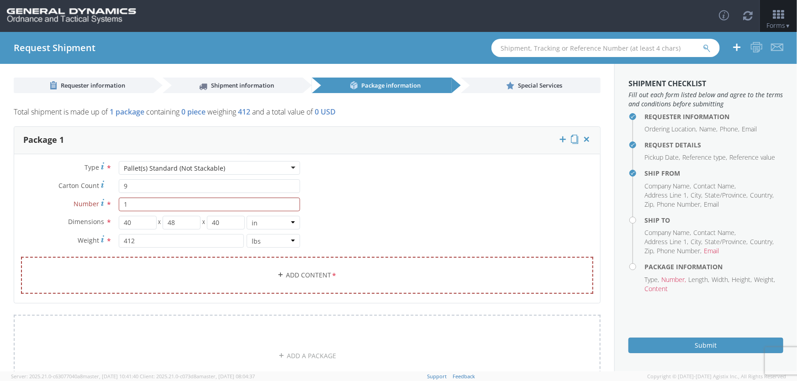
scroll to position [0, 0]
click at [300, 284] on link "Add Content *" at bounding box center [307, 275] width 572 height 37
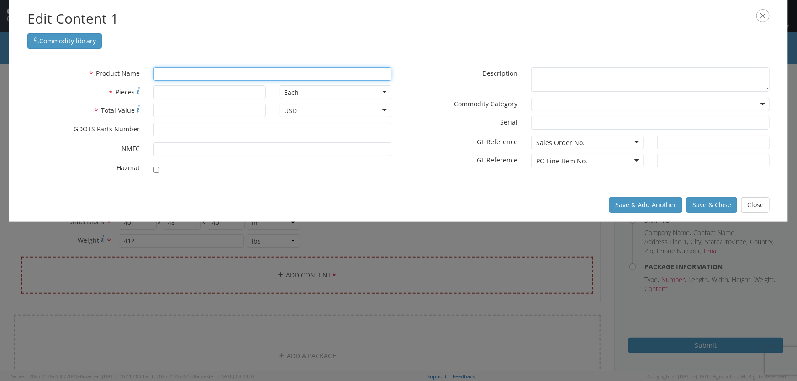
click at [162, 74] on input "text" at bounding box center [272, 74] width 238 height 14
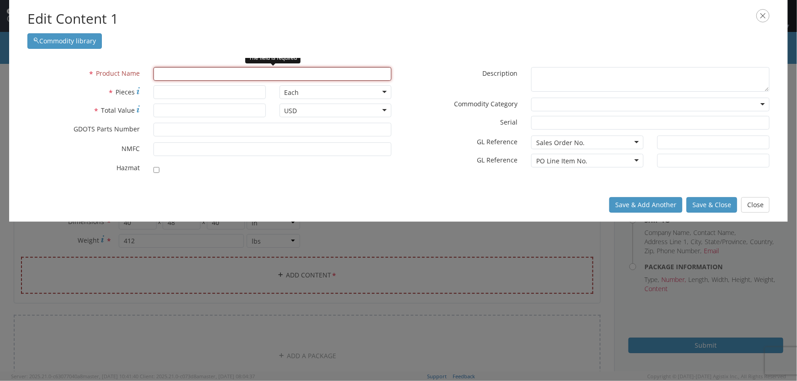
click at [160, 75] on input "text" at bounding box center [272, 74] width 238 height 14
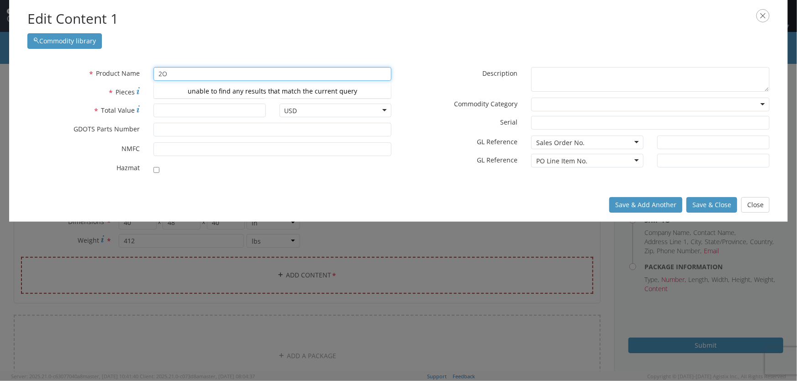
type input "2"
type input "PRIM"
type input "PRIMER ASSEMBLY #8235(RUAG MK-258)"
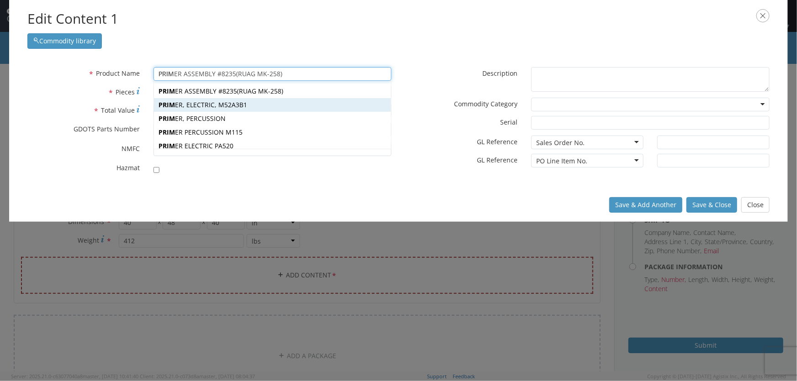
click at [185, 108] on div "[PERSON_NAME], ELECTRIC, M52A3B1" at bounding box center [273, 105] width 238 height 14
type input "PRIMER, ELECTRIC, M52A3B1"
type input "4"
type input "7548066"
checkbox input "true"
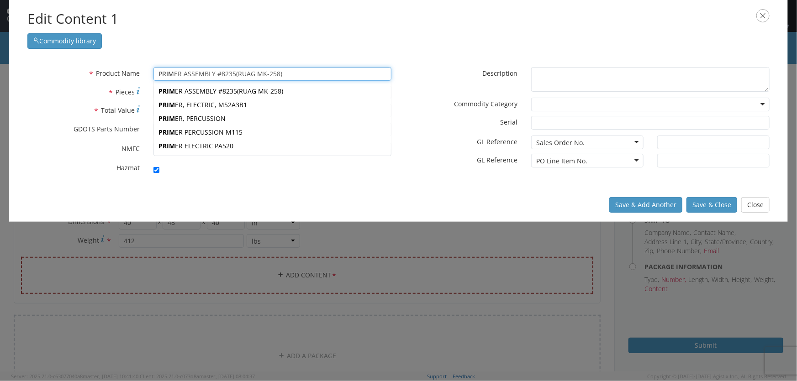
type textarea "PRIMER, ELECTRIC, M52A3B1"
type input "[PERSON_NAME],[GEOGRAPHIC_DATA]"
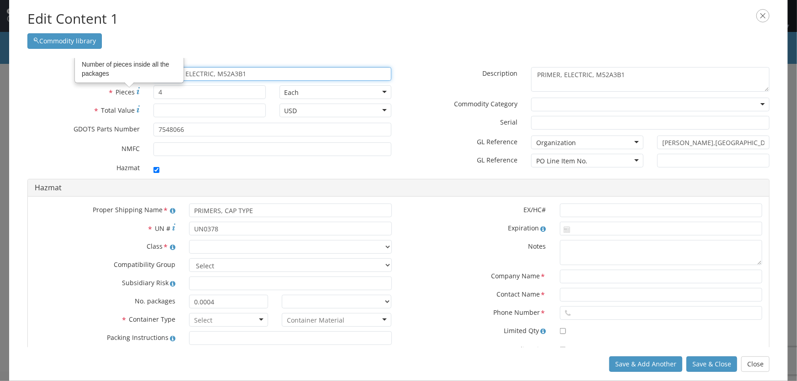
type input "PRIMER, ELECTRIC, M52A3B1"
click at [179, 92] on input "4" at bounding box center [209, 92] width 112 height 14
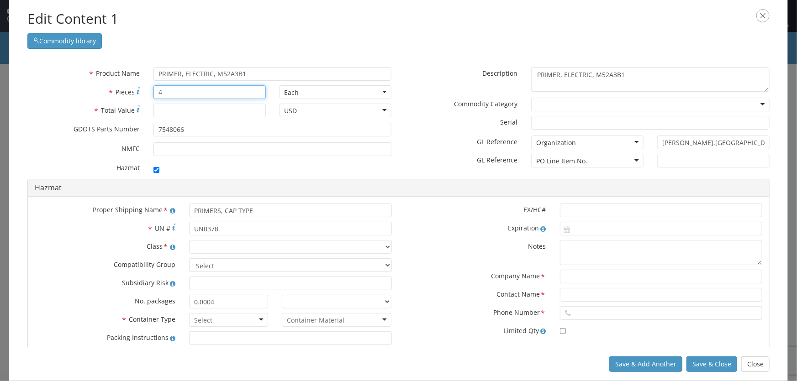
click at [180, 95] on input "4" at bounding box center [209, 92] width 112 height 14
drag, startPoint x: 173, startPoint y: 92, endPoint x: 136, endPoint y: 93, distance: 37.5
click at [136, 93] on div "* Pieces Number of pieces inside all the packages 4" at bounding box center [147, 92] width 252 height 14
type input "70143"
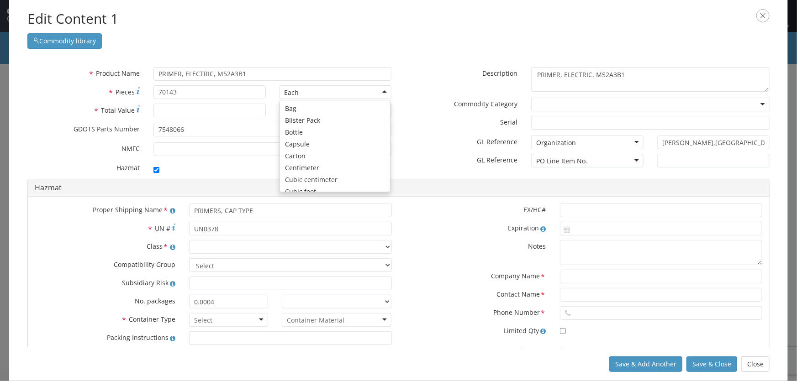
click at [413, 89] on div "* Description PRIMER, ELECTRIC, M52A3B1" at bounding box center [588, 79] width 378 height 25
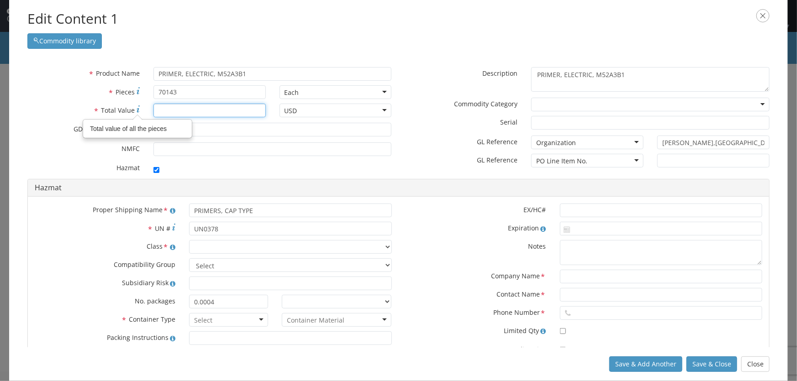
click at [193, 111] on input "* Total Value Total value of all the pieces" at bounding box center [209, 111] width 112 height 14
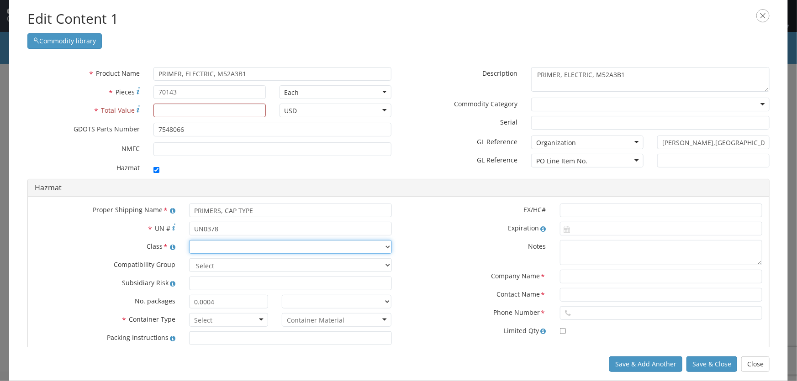
click at [382, 247] on select "Select 1.1 Explosive 1.2 Explosive 1.3 Explosive 1.4 Explosive 1.5 Explosive 1.…" at bounding box center [290, 247] width 202 height 14
select select "1.4 Explosive"
click at [189, 240] on select "Select 1.1 Explosive 1.2 Explosive 1.3 Explosive 1.4 Explosive 1.5 Explosive 1.…" at bounding box center [290, 247] width 202 height 14
click at [223, 266] on select "Select A B C D E F G H J K L N S" at bounding box center [290, 266] width 202 height 14
select select "B"
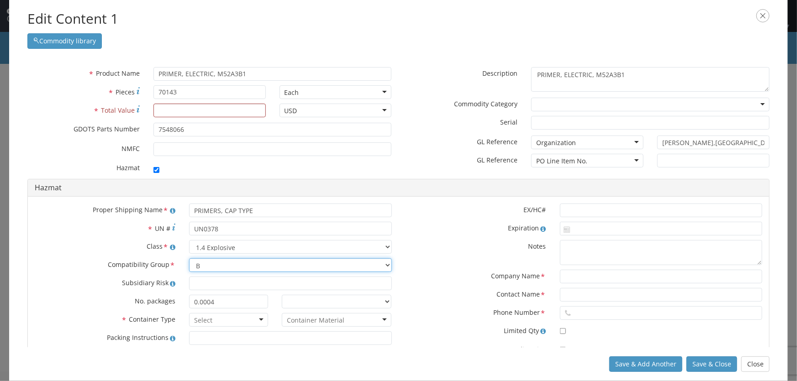
click at [189, 259] on select "Select A B C D E F G H J K L N S" at bounding box center [290, 266] width 202 height 14
click at [99, 244] on label "Class *" at bounding box center [105, 246] width 154 height 12
click at [189, 113] on input "* Total Value" at bounding box center [209, 111] width 112 height 14
type input "74078"
click at [194, 164] on div at bounding box center [272, 168] width 238 height 13
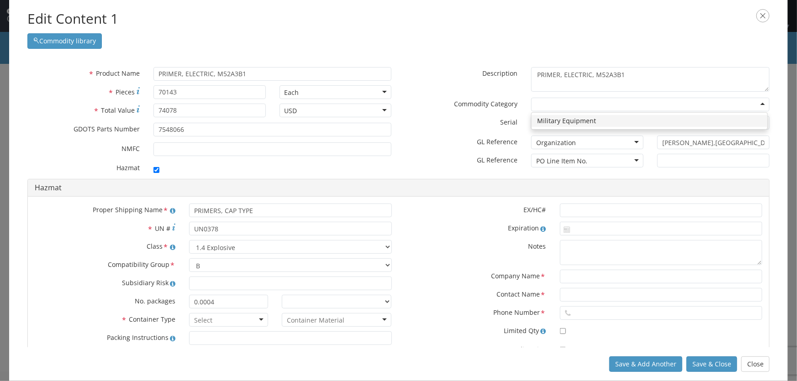
click at [545, 108] on div at bounding box center [650, 105] width 238 height 14
drag, startPoint x: 540, startPoint y: 122, endPoint x: 530, endPoint y: 124, distance: 10.1
click at [546, 120] on input "* Serial" at bounding box center [650, 123] width 238 height 14
click at [416, 119] on label "* Serial" at bounding box center [462, 121] width 126 height 11
click at [531, 119] on input "* Serial" at bounding box center [650, 123] width 238 height 14
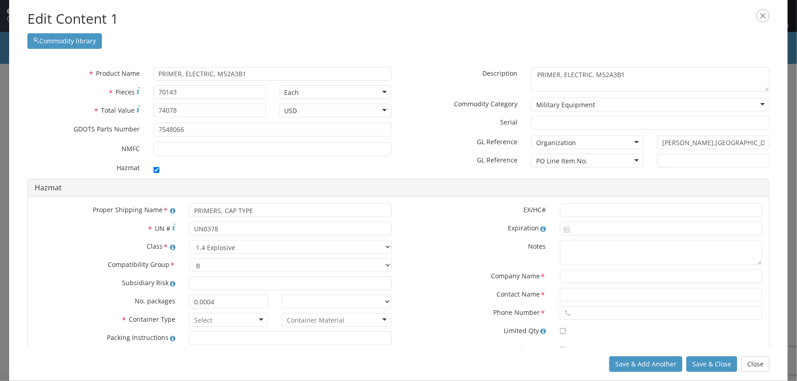
click at [432, 127] on label "* Serial" at bounding box center [462, 121] width 126 height 11
click at [531, 127] on input "* Serial" at bounding box center [650, 123] width 238 height 14
click at [439, 149] on div "* GL Reference Organization Organization Bin Delivery No. Expenditure GL Code I…" at bounding box center [525, 143] width 252 height 14
click at [222, 302] on input "0.0004" at bounding box center [228, 302] width 79 height 14
drag, startPoint x: 235, startPoint y: 300, endPoint x: 164, endPoint y: 295, distance: 71.0
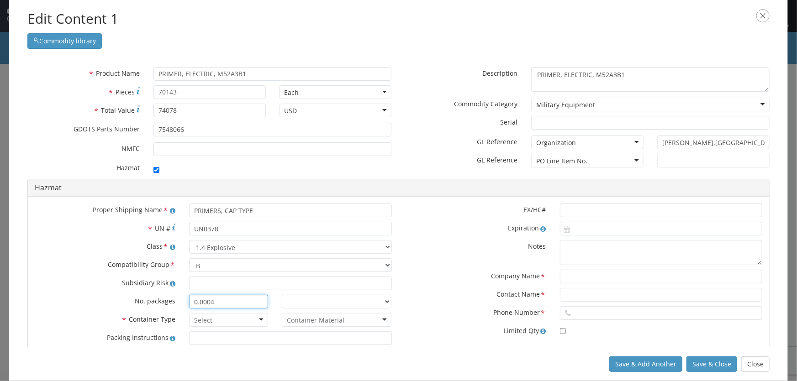
click at [164, 295] on div "No. packages 0.0004 Packaging Group Packaging Group I II III" at bounding box center [213, 302] width 371 height 14
click at [148, 298] on label "No. packages" at bounding box center [105, 300] width 154 height 11
drag, startPoint x: 219, startPoint y: 305, endPoint x: 113, endPoint y: 304, distance: 106.0
click at [113, 304] on div "No. packages 0.0004 Packaging Group Packaging Group I II III" at bounding box center [213, 302] width 371 height 14
type input "9"
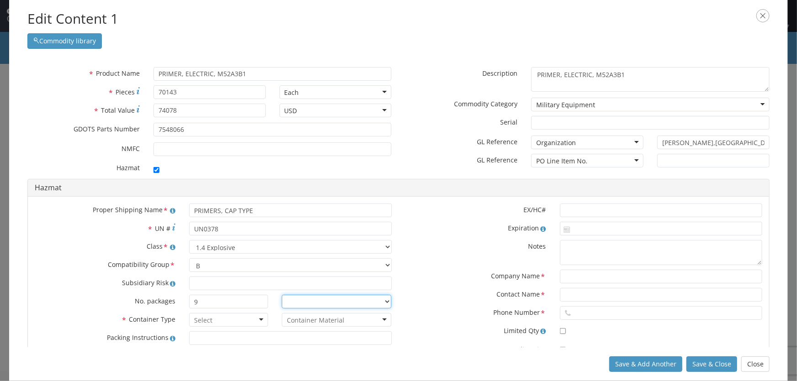
click at [384, 301] on select "Packaging Group I II III" at bounding box center [337, 302] width 110 height 14
select select "II"
click at [282, 295] on select "Packaging Group I II III" at bounding box center [337, 302] width 110 height 14
drag, startPoint x: 207, startPoint y: 305, endPoint x: 169, endPoint y: 301, distance: 38.0
click at [169, 301] on div "No. packages 9 Packaging Group Packaging Group I II III" at bounding box center [213, 302] width 371 height 14
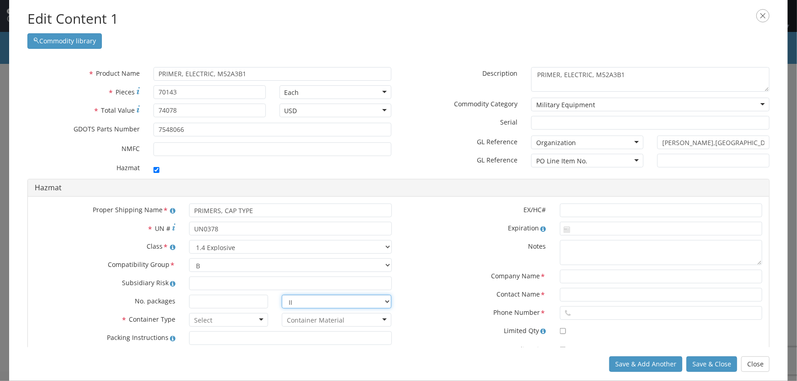
click at [329, 298] on select "Packaging Group I II III" at bounding box center [337, 302] width 110 height 14
click at [436, 291] on label "Contact Name *" at bounding box center [476, 294] width 154 height 12
click at [213, 322] on div at bounding box center [228, 320] width 79 height 14
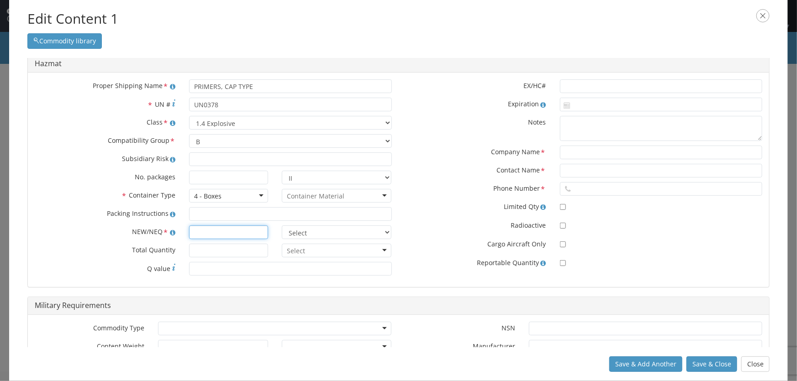
click at [211, 230] on input "text" at bounding box center [228, 233] width 79 height 14
type input "28.06"
click at [295, 234] on select "Select lbs kgs" at bounding box center [337, 233] width 110 height 14
select select "LBS"
click at [282, 226] on select "Select lbs kgs" at bounding box center [337, 233] width 110 height 14
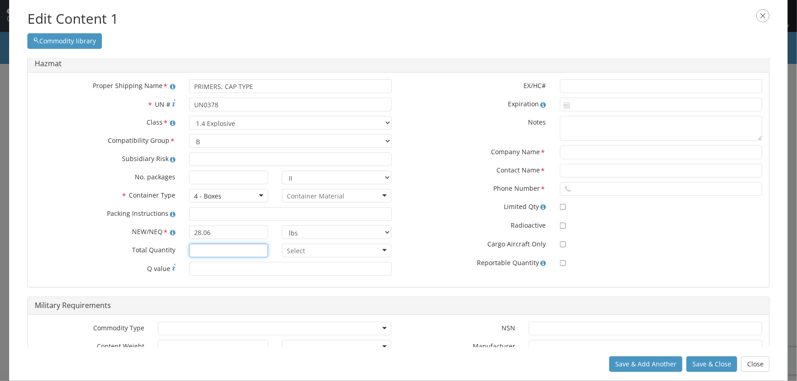
click at [210, 249] on input "* Total Quantity" at bounding box center [228, 251] width 79 height 14
click at [64, 255] on div "* Total Quantity Curies Gallons Kilogram Liter Milliliter Pound" at bounding box center [213, 251] width 371 height 14
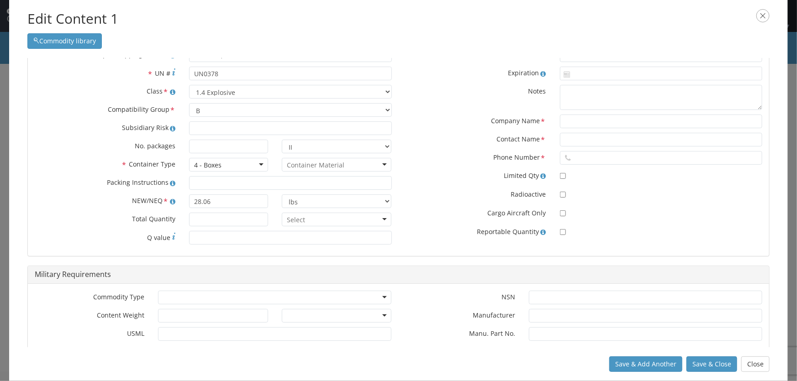
scroll to position [196, 0]
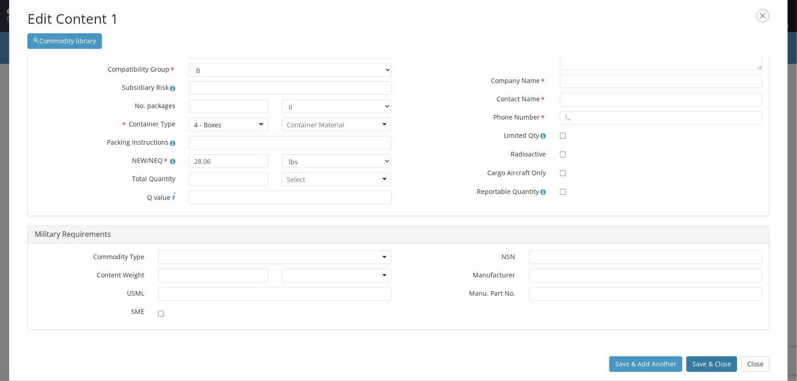
click at [700, 361] on button "Save & Close" at bounding box center [712, 365] width 51 height 16
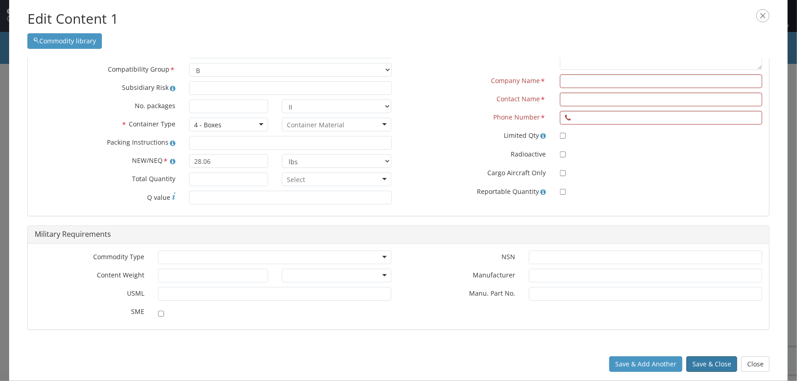
scroll to position [0, 0]
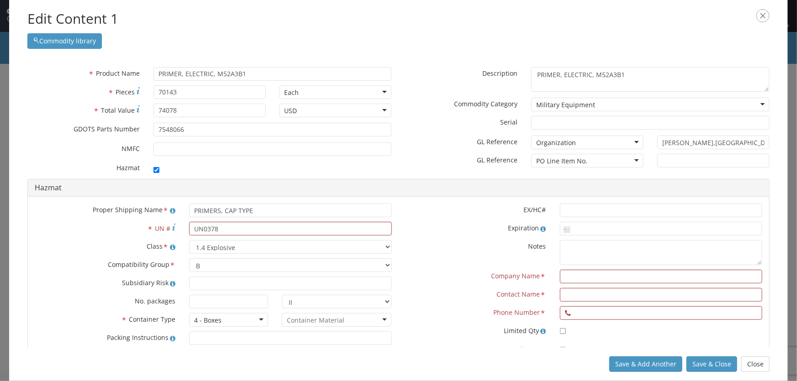
click at [457, 213] on label "EX/HC#" at bounding box center [476, 209] width 154 height 11
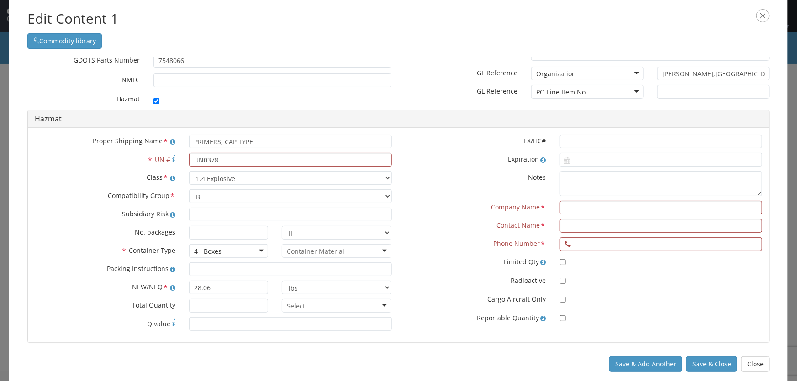
scroll to position [83, 0]
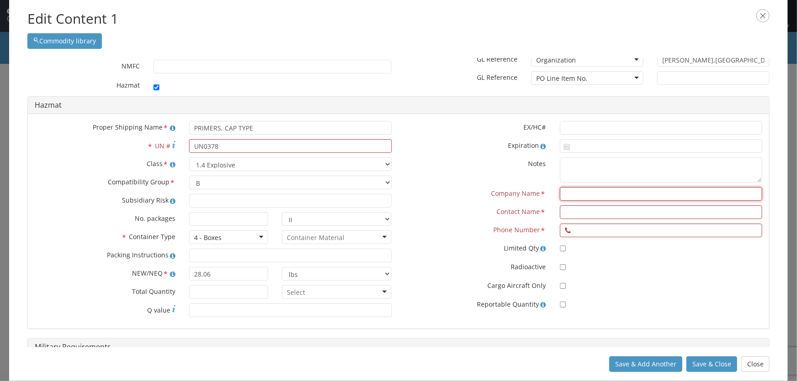
click at [595, 190] on input "text" at bounding box center [661, 194] width 202 height 14
type input "[PERSON_NAME]"
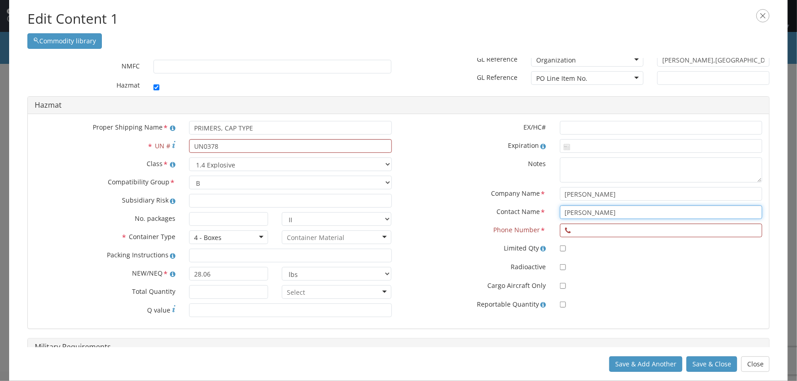
type input "[PERSON_NAME]"
click at [624, 231] on input "816-" at bounding box center [661, 231] width 202 height 14
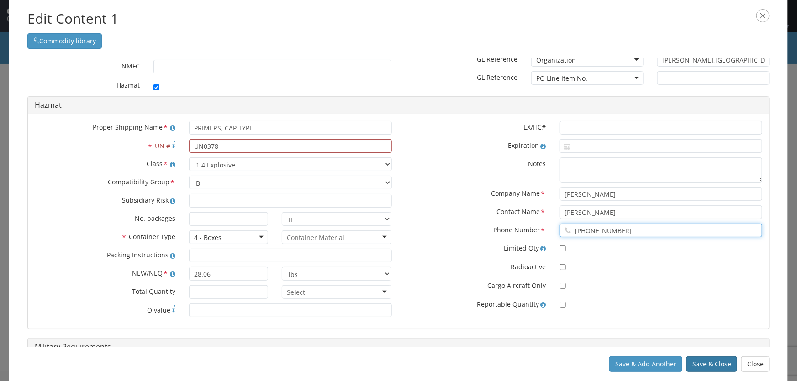
type input "[PHONE_NUMBER]"
click at [705, 365] on button "Save & Close" at bounding box center [712, 365] width 51 height 16
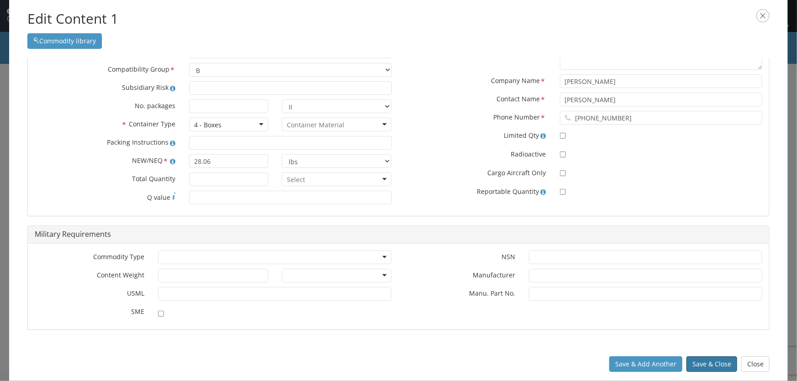
scroll to position [0, 0]
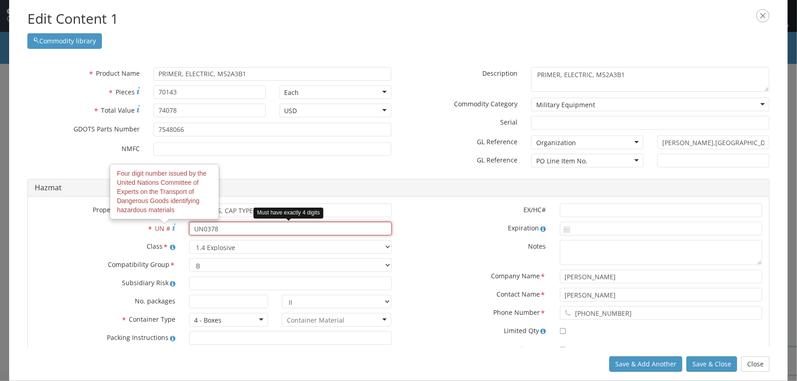
drag, startPoint x: 203, startPoint y: 231, endPoint x: 225, endPoint y: 261, distance: 36.9
click at [203, 231] on input "UN0378" at bounding box center [290, 229] width 202 height 14
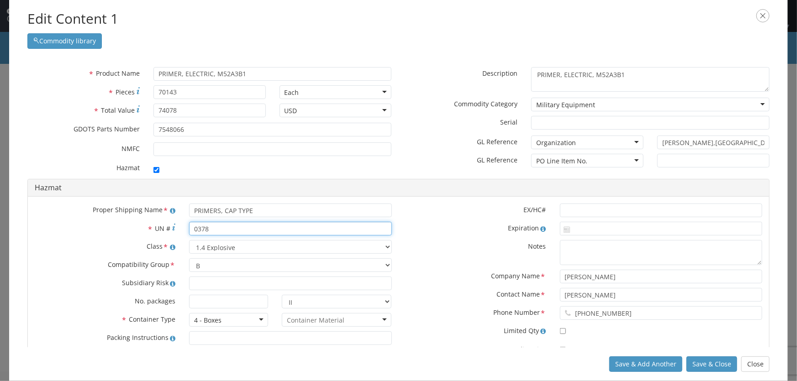
type input "0378"
click at [427, 237] on div "EX/HC# Expiration Notes Company Name * [PERSON_NAME] Contact Name * [PERSON_NAM…" at bounding box center [584, 302] width 371 height 196
click at [704, 365] on button "Save & Close" at bounding box center [712, 365] width 51 height 16
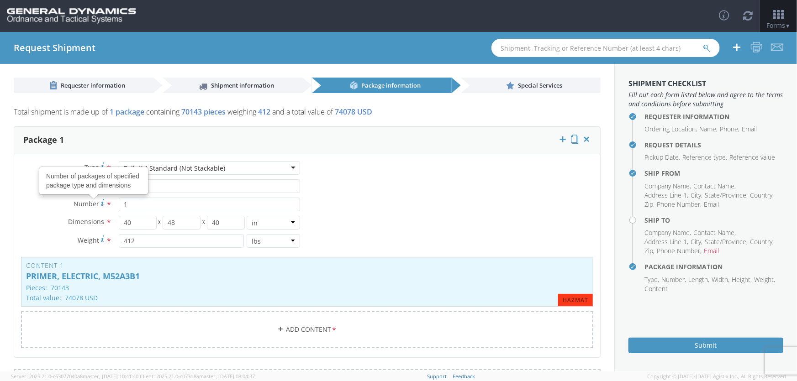
click at [461, 199] on div "Type * Pallet(s) Standard (Not Stackable) Pallet(s) Standard (Not Stackable) Ba…" at bounding box center [307, 260] width 586 height 199
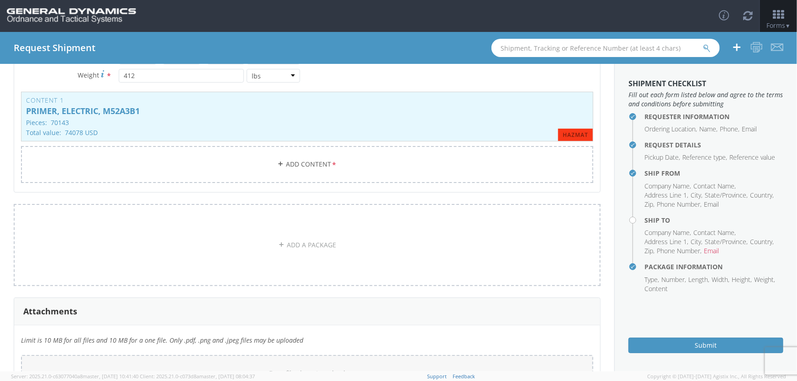
scroll to position [166, 0]
click at [657, 219] on h4 "Ship To" at bounding box center [714, 220] width 139 height 7
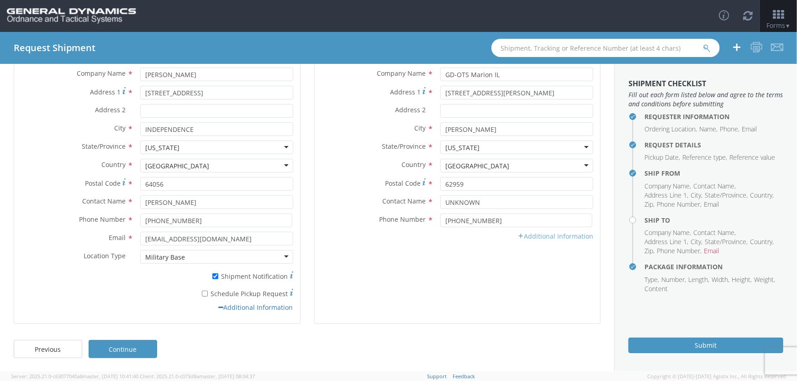
click at [533, 237] on link "Additional Information" at bounding box center [556, 236] width 76 height 9
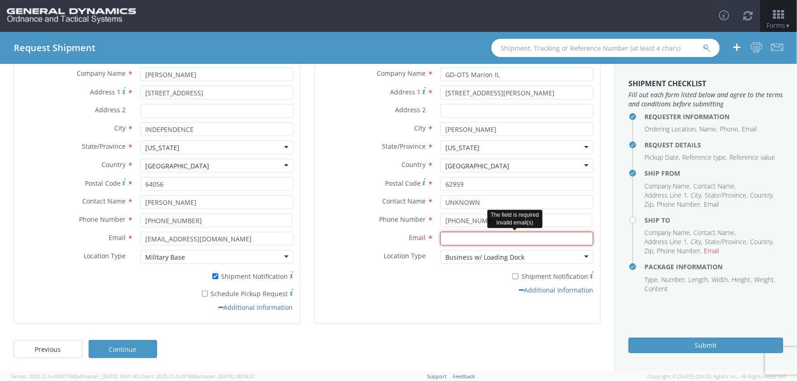
click at [461, 239] on input "Email *" at bounding box center [516, 239] width 153 height 14
click at [475, 243] on input "Email *" at bounding box center [516, 239] width 153 height 14
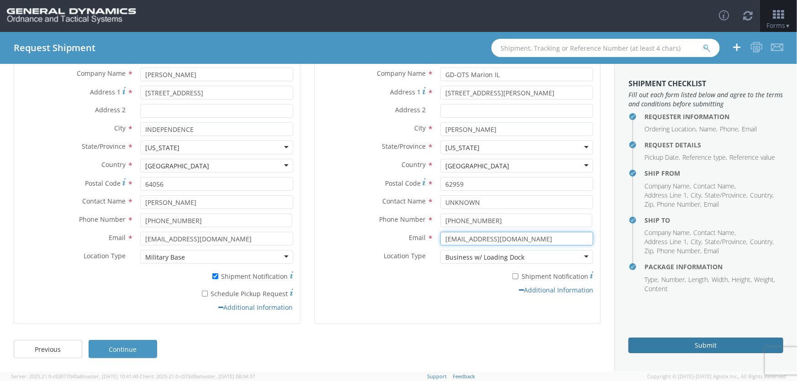
type input "[EMAIL_ADDRESS][DOMAIN_NAME]"
click at [669, 341] on button "Submit" at bounding box center [706, 346] width 155 height 16
